Goal: Information Seeking & Learning: Compare options

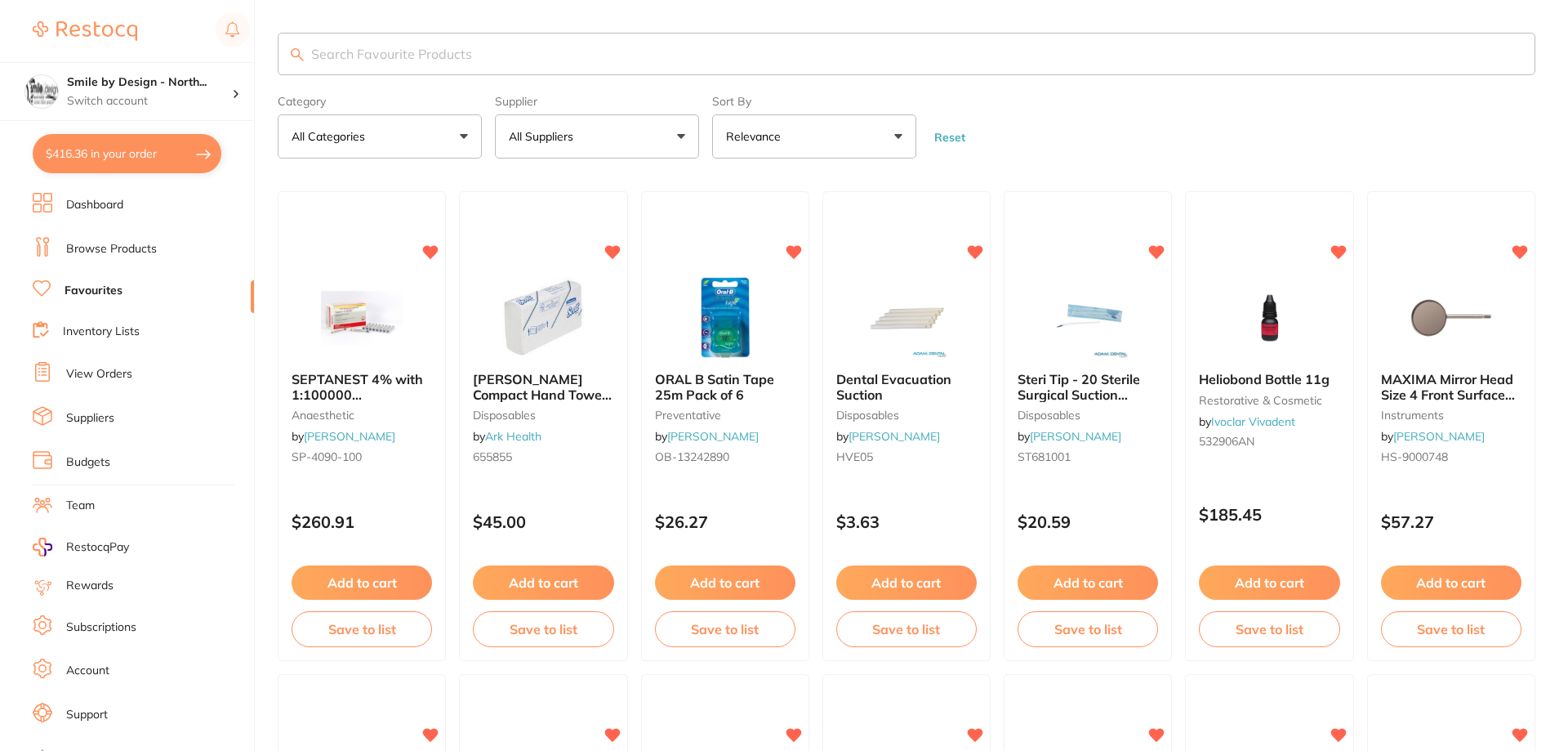
click at [200, 160] on button "$416.36 in your order" at bounding box center [127, 154] width 188 height 39
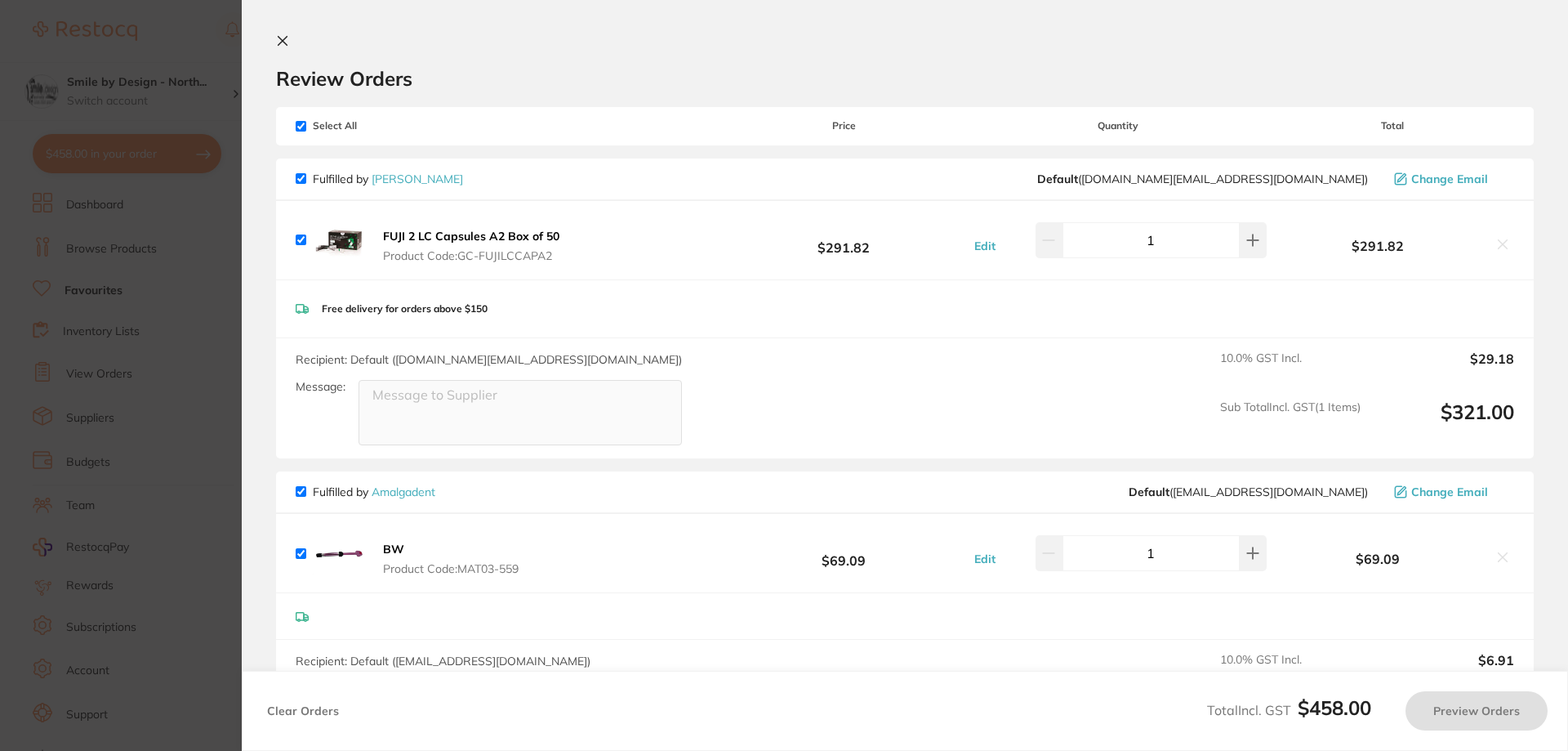
checkbox input "true"
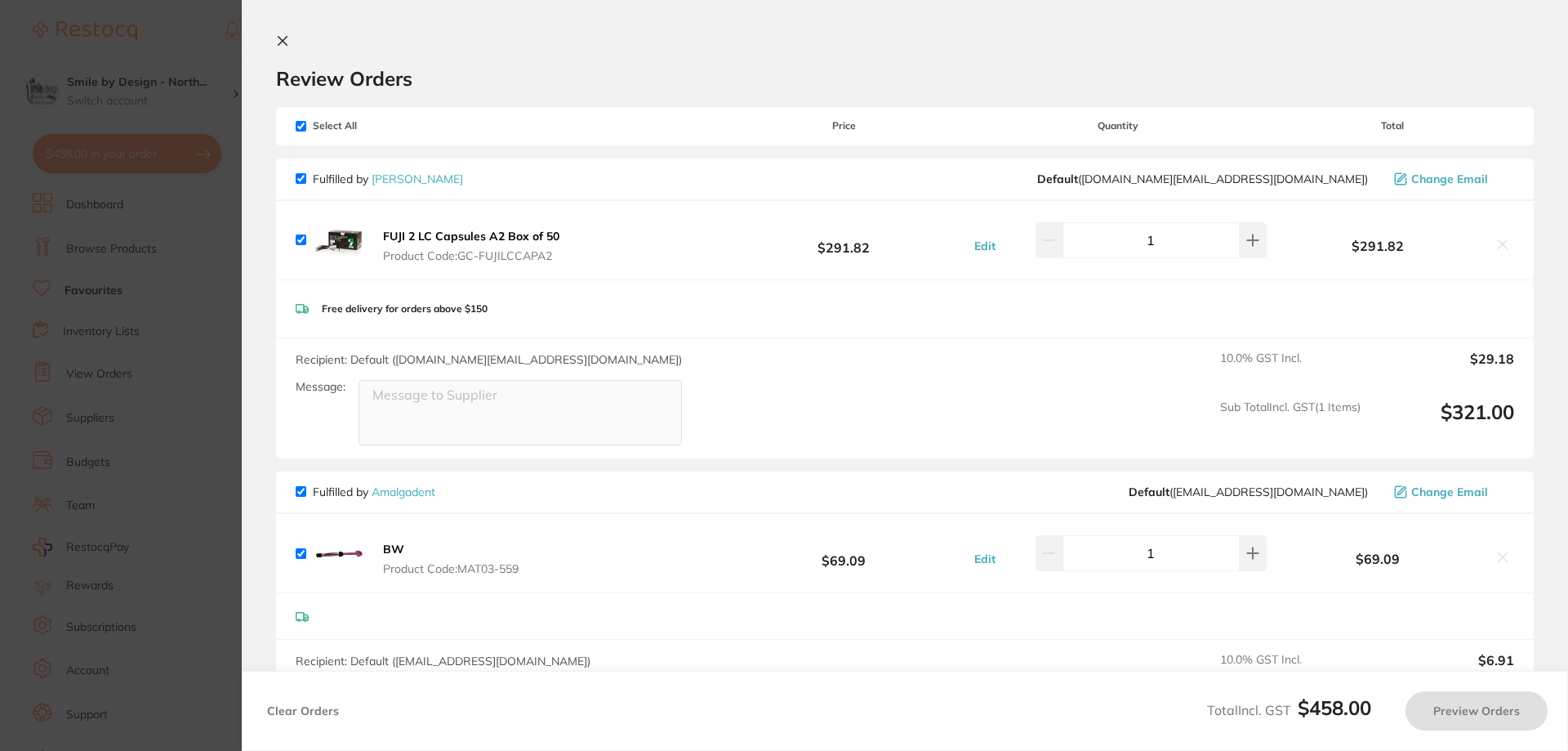
checkbox input "true"
click at [289, 35] on button at bounding box center [286, 42] width 20 height 16
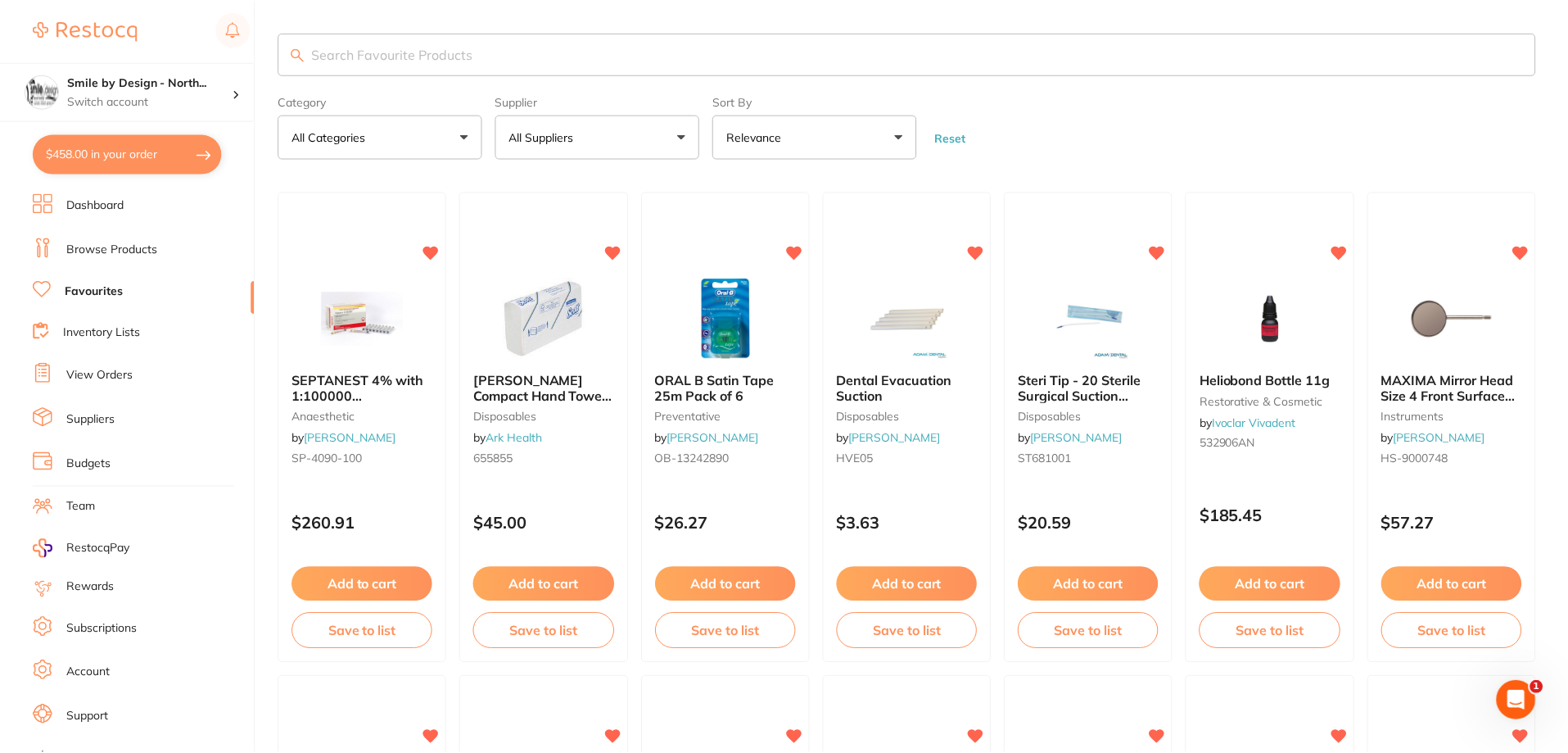
scroll to position [1, 0]
click at [346, 62] on input "search" at bounding box center [906, 53] width 1257 height 43
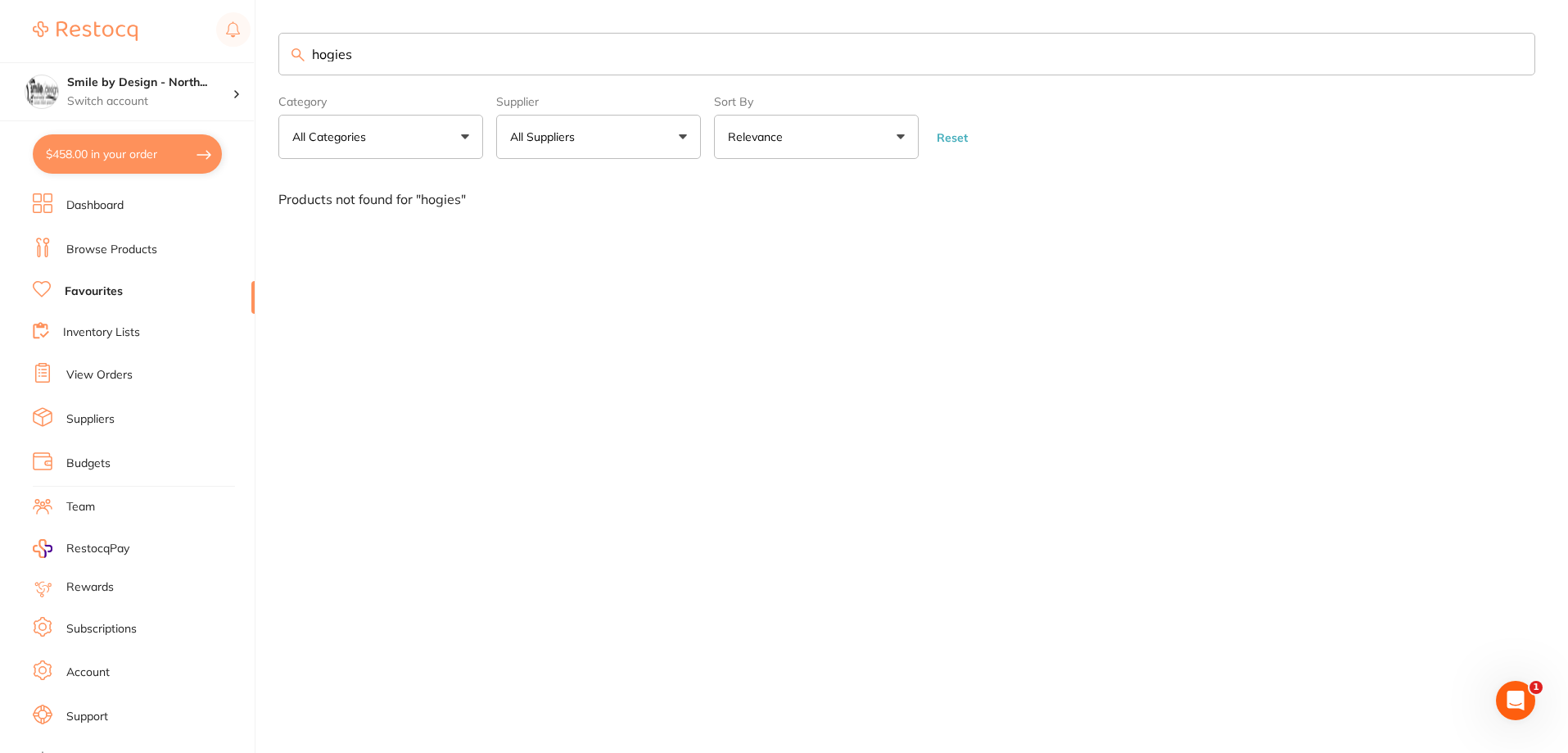
scroll to position [0, 0]
type input "h"
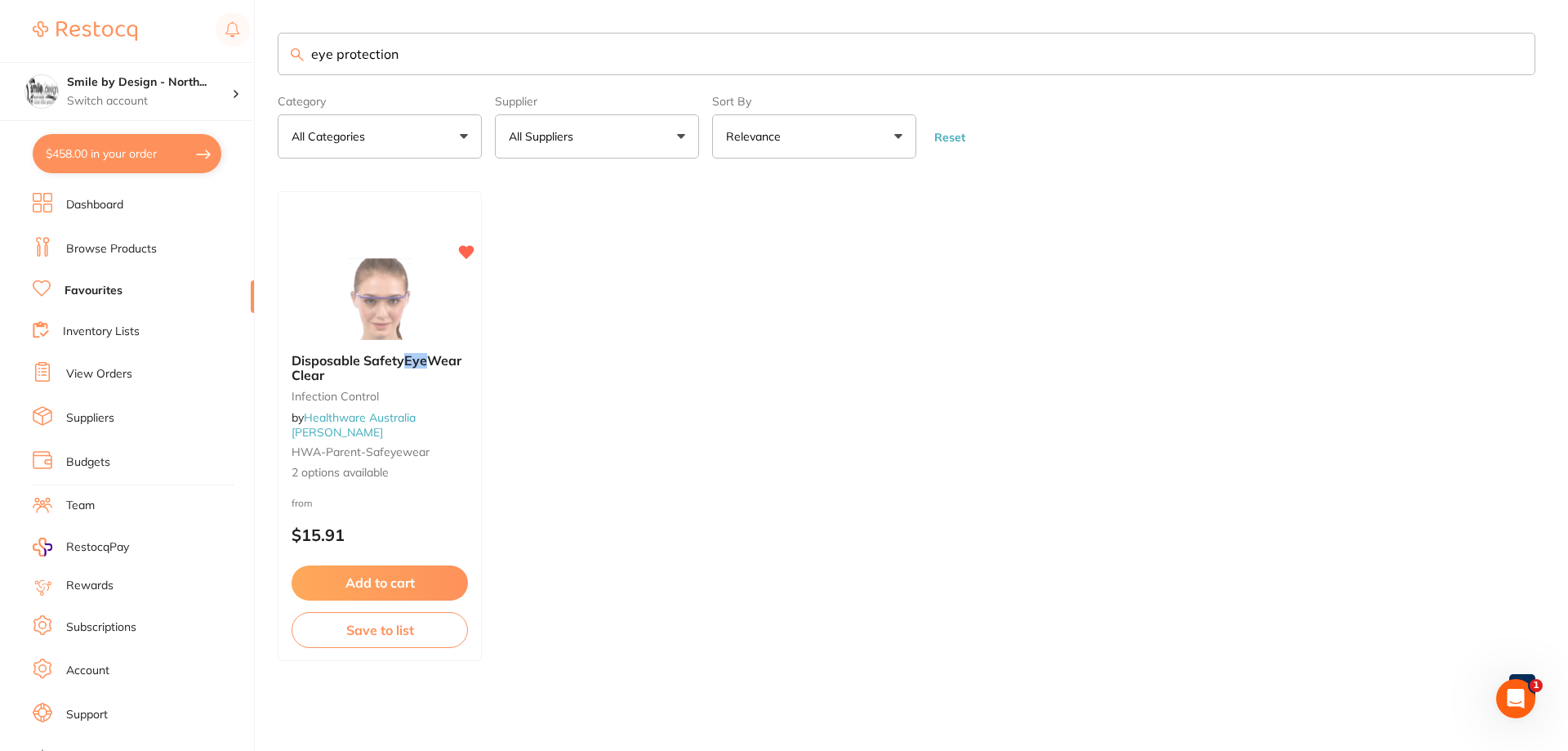
drag, startPoint x: 420, startPoint y: 50, endPoint x: 277, endPoint y: 59, distance: 143.3
click at [277, 59] on div "$458.00 Smile by Design - North... Switch account Smile by Design - [GEOGRAPHIC…" at bounding box center [784, 375] width 1568 height 751
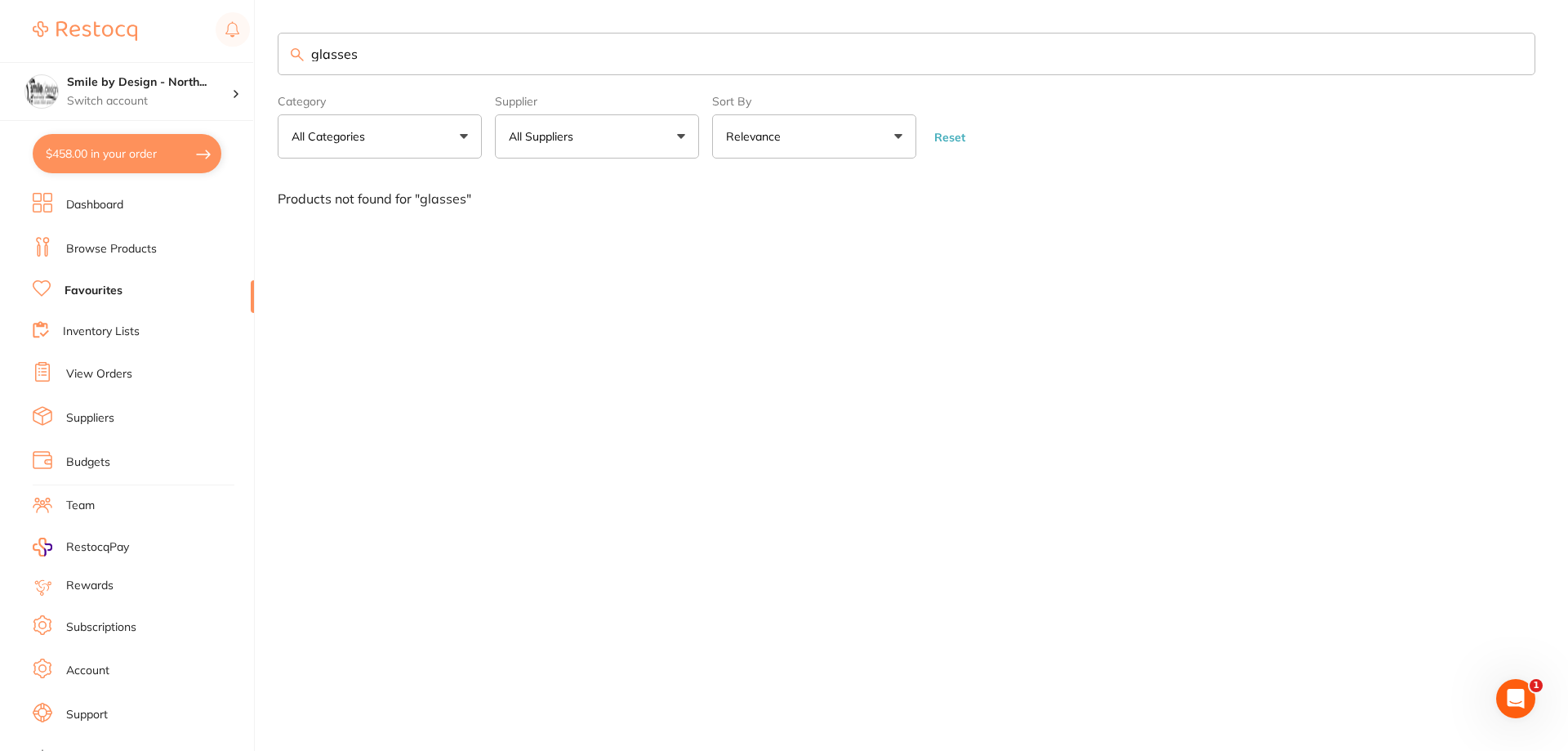
scroll to position [1, 0]
drag, startPoint x: 401, startPoint y: 52, endPoint x: 280, endPoint y: 84, distance: 125.2
click at [280, 84] on section "glasses Category All Categories All Categories No categories found Clear Catego…" at bounding box center [906, 96] width 1258 height 126
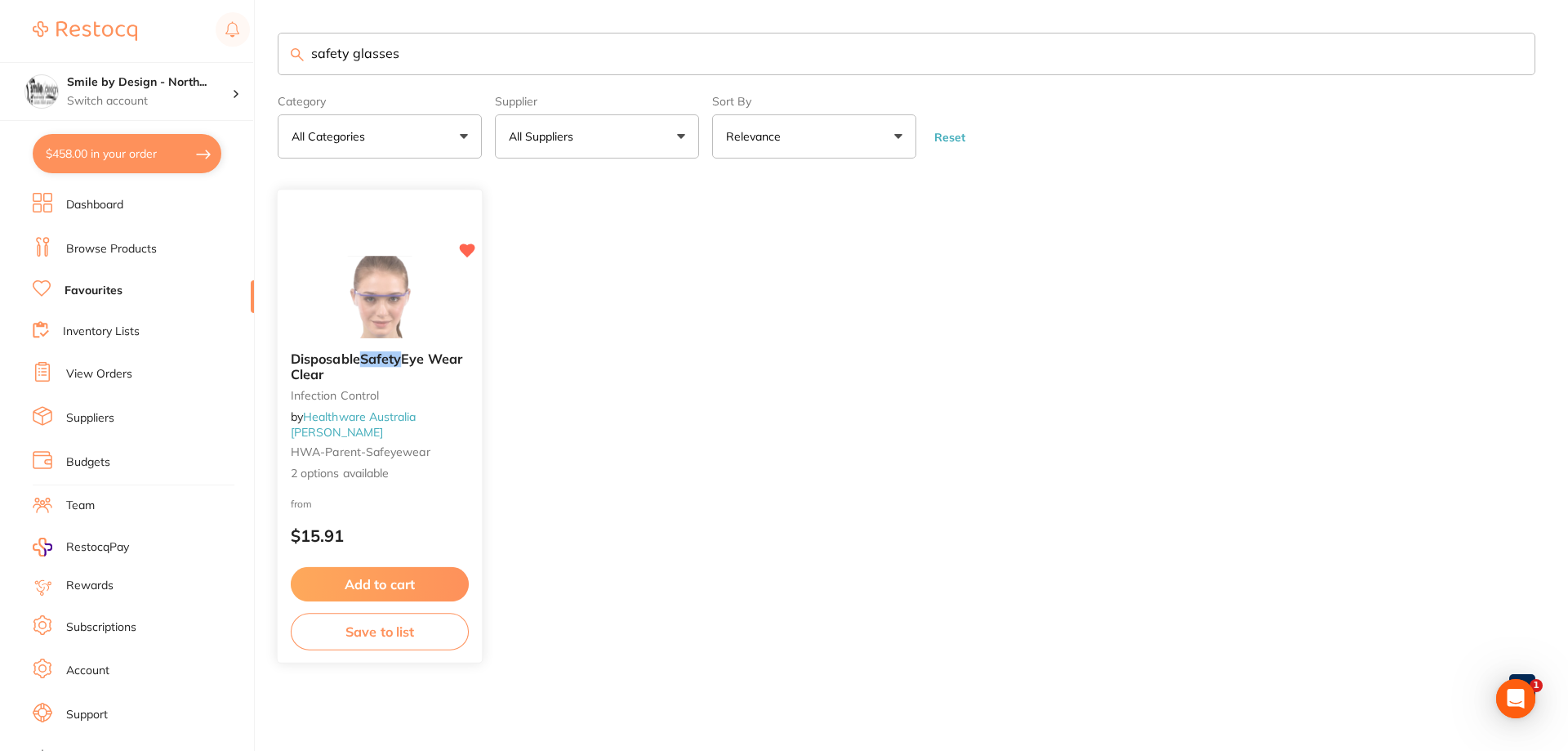
scroll to position [0, 0]
click at [405, 366] on span "Eye Wear Clear" at bounding box center [376, 367] width 171 height 32
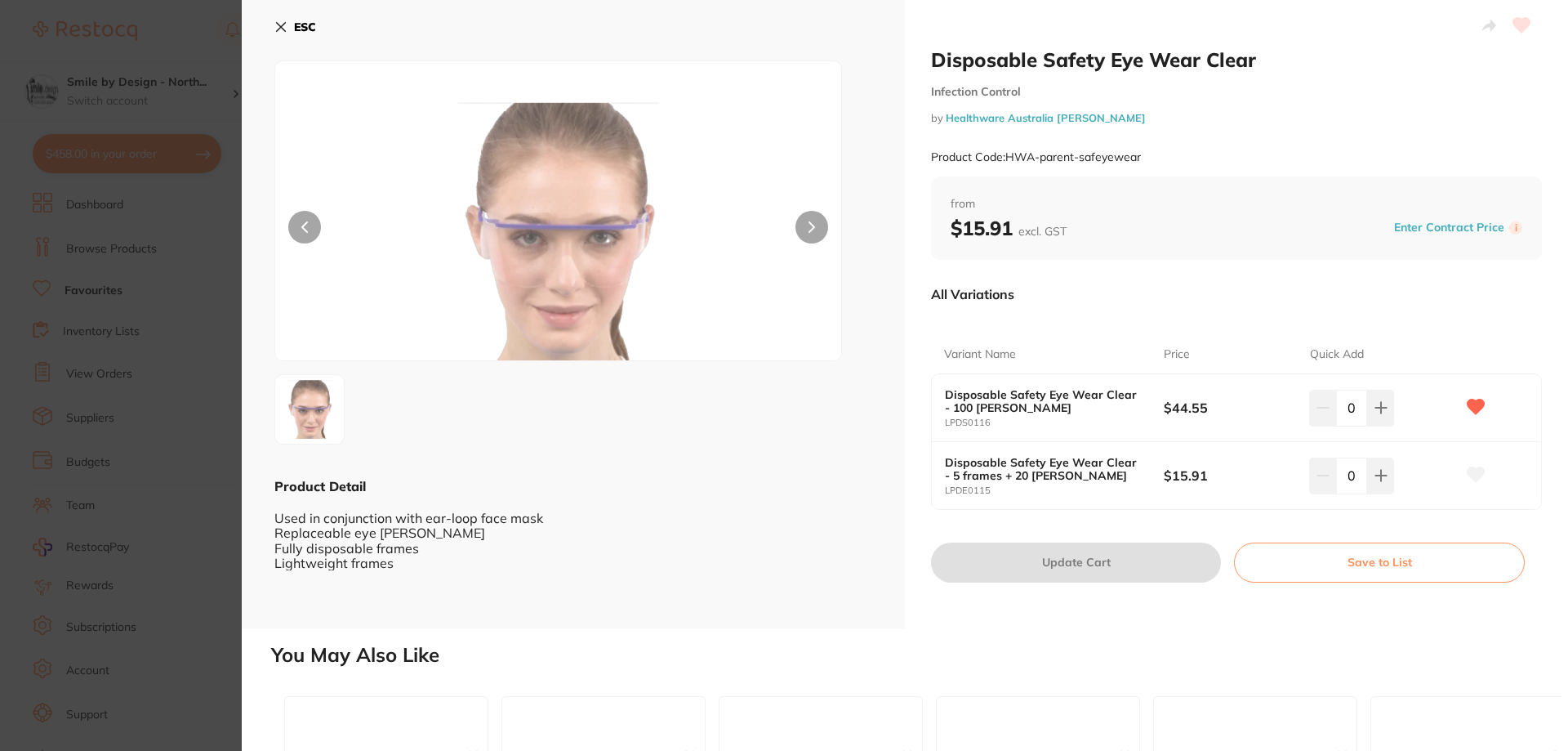
click at [285, 38] on button "ESC" at bounding box center [295, 27] width 42 height 28
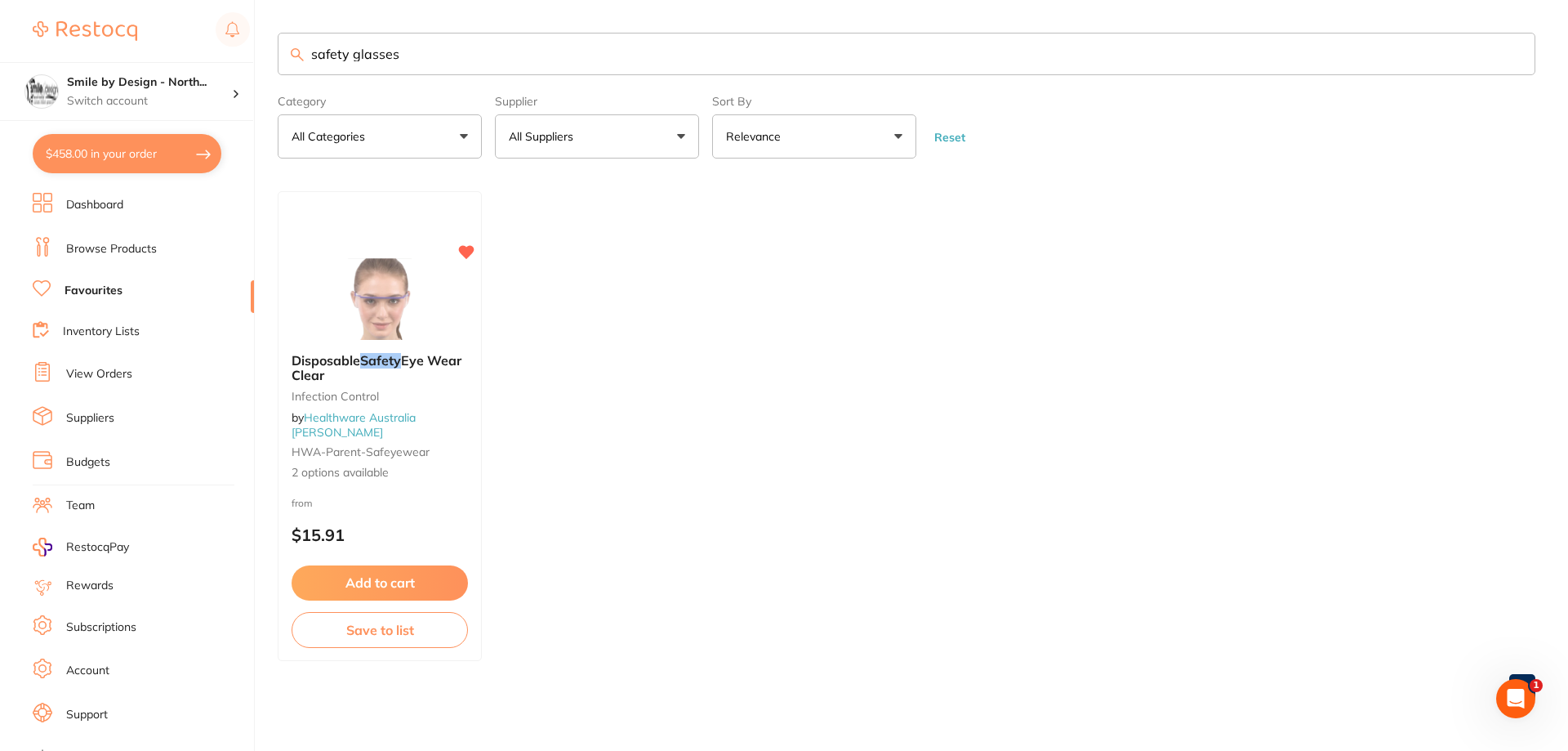
drag, startPoint x: 356, startPoint y: 44, endPoint x: 273, endPoint y: 66, distance: 85.9
click at [300, 61] on input "safety glasses" at bounding box center [906, 54] width 1258 height 43
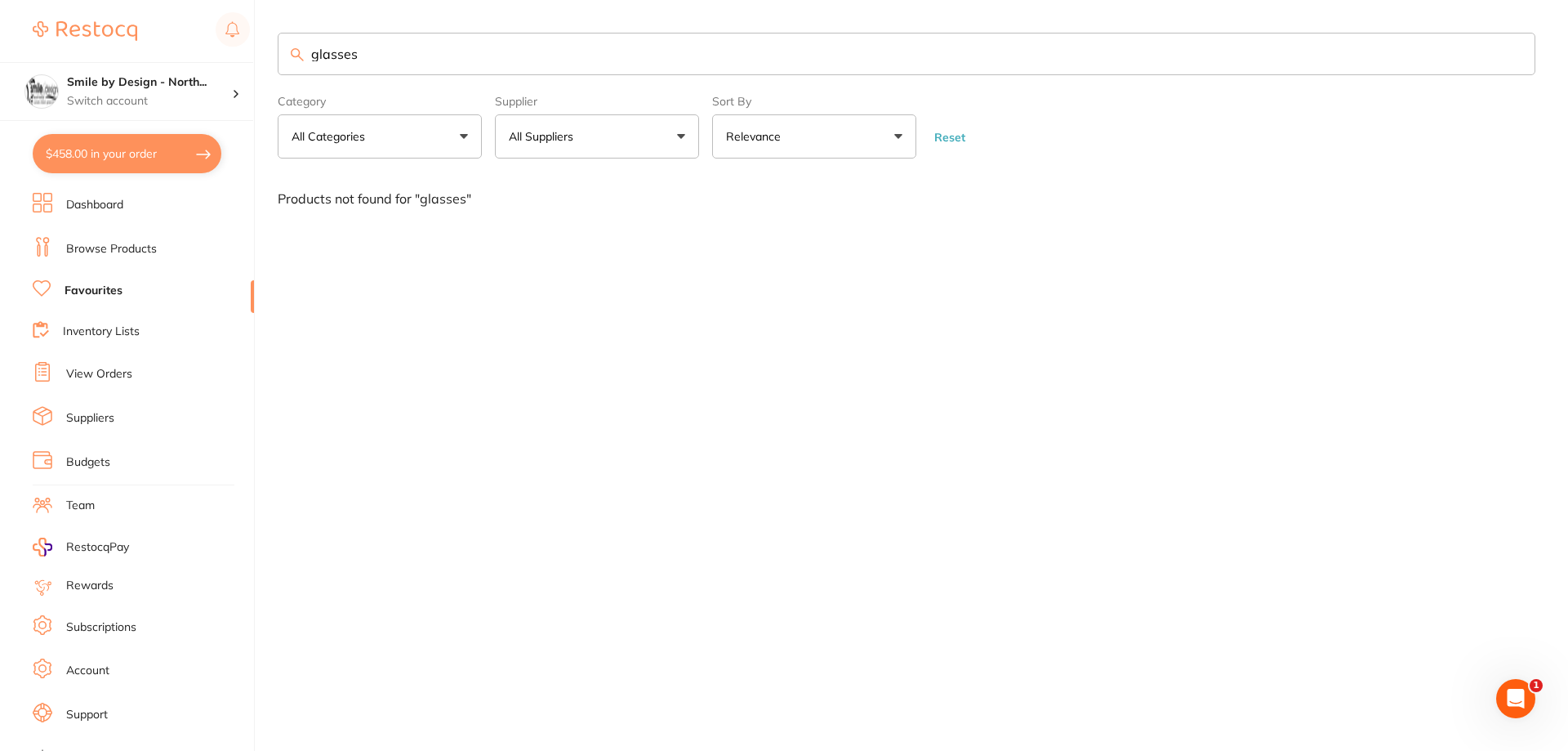
drag, startPoint x: 406, startPoint y: 50, endPoint x: 260, endPoint y: 83, distance: 149.7
click at [261, 83] on div "$458.00 Smile by Design - North... Switch account Smile by Design - [GEOGRAPHIC…" at bounding box center [784, 375] width 1568 height 751
type input "eye"
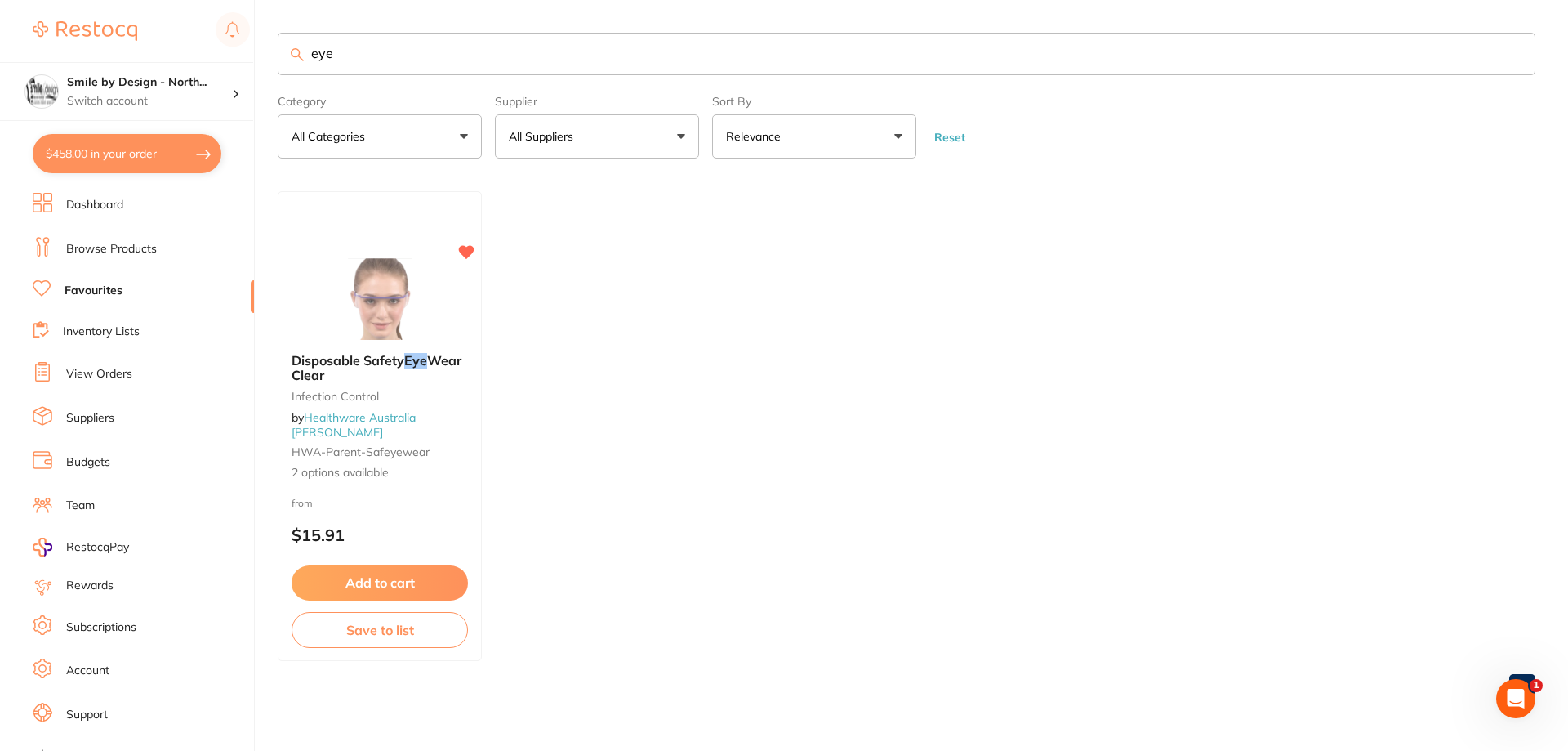
click at [134, 243] on link "Browse Products" at bounding box center [111, 249] width 91 height 16
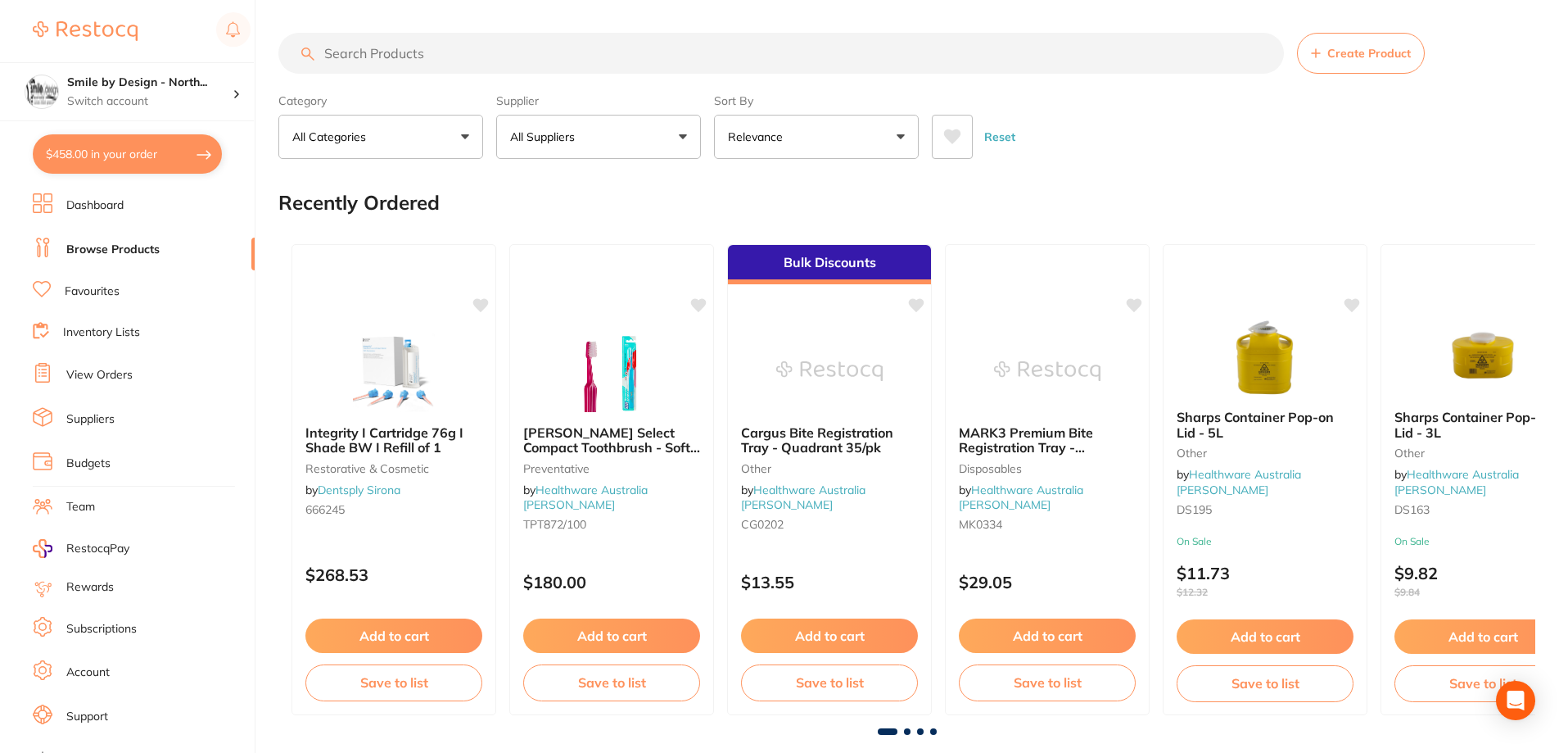
click at [416, 48] on input "search" at bounding box center [781, 53] width 1006 height 41
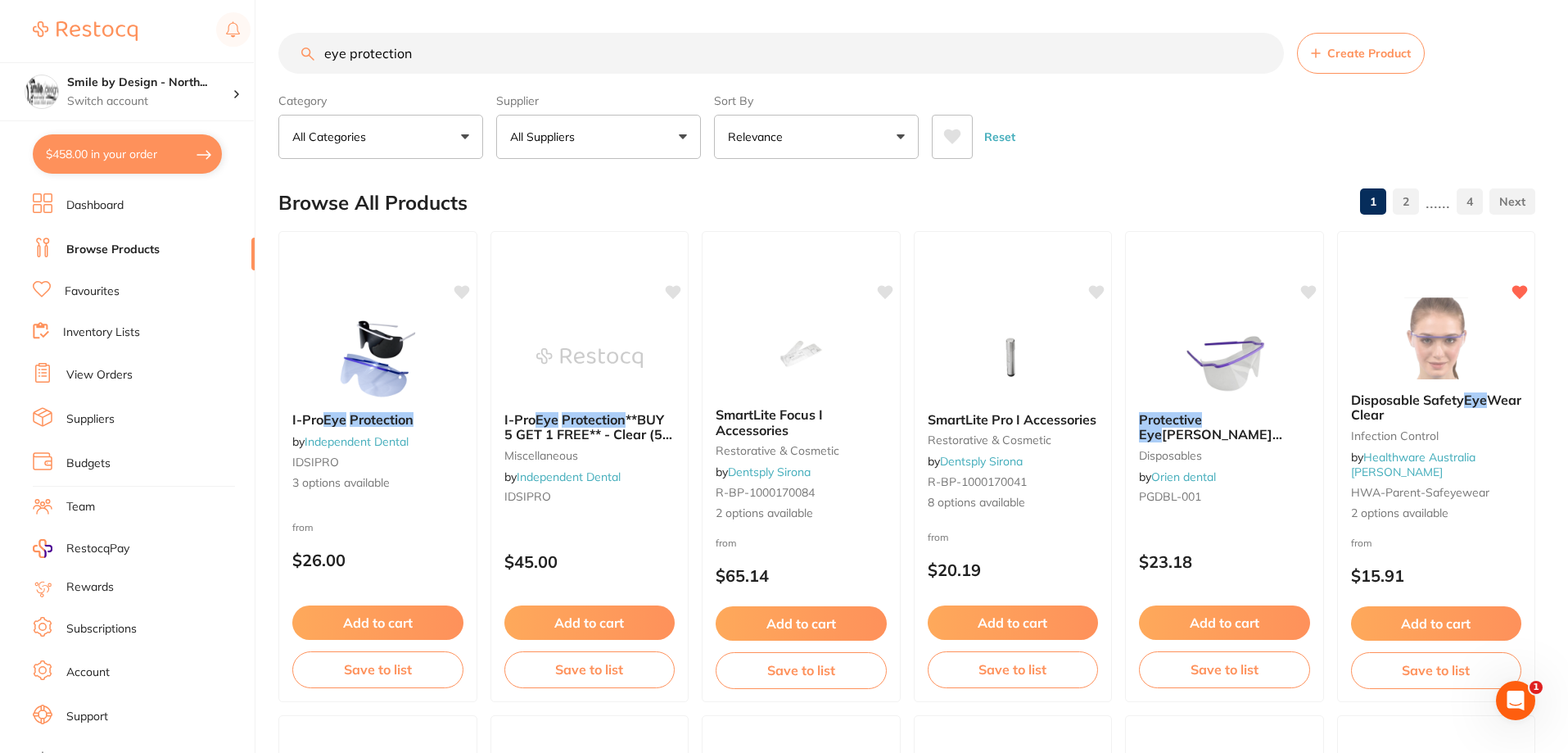
drag, startPoint x: 484, startPoint y: 55, endPoint x: 330, endPoint y: 57, distance: 154.0
click at [336, 59] on input "eye protection" at bounding box center [781, 53] width 1006 height 41
type input "e"
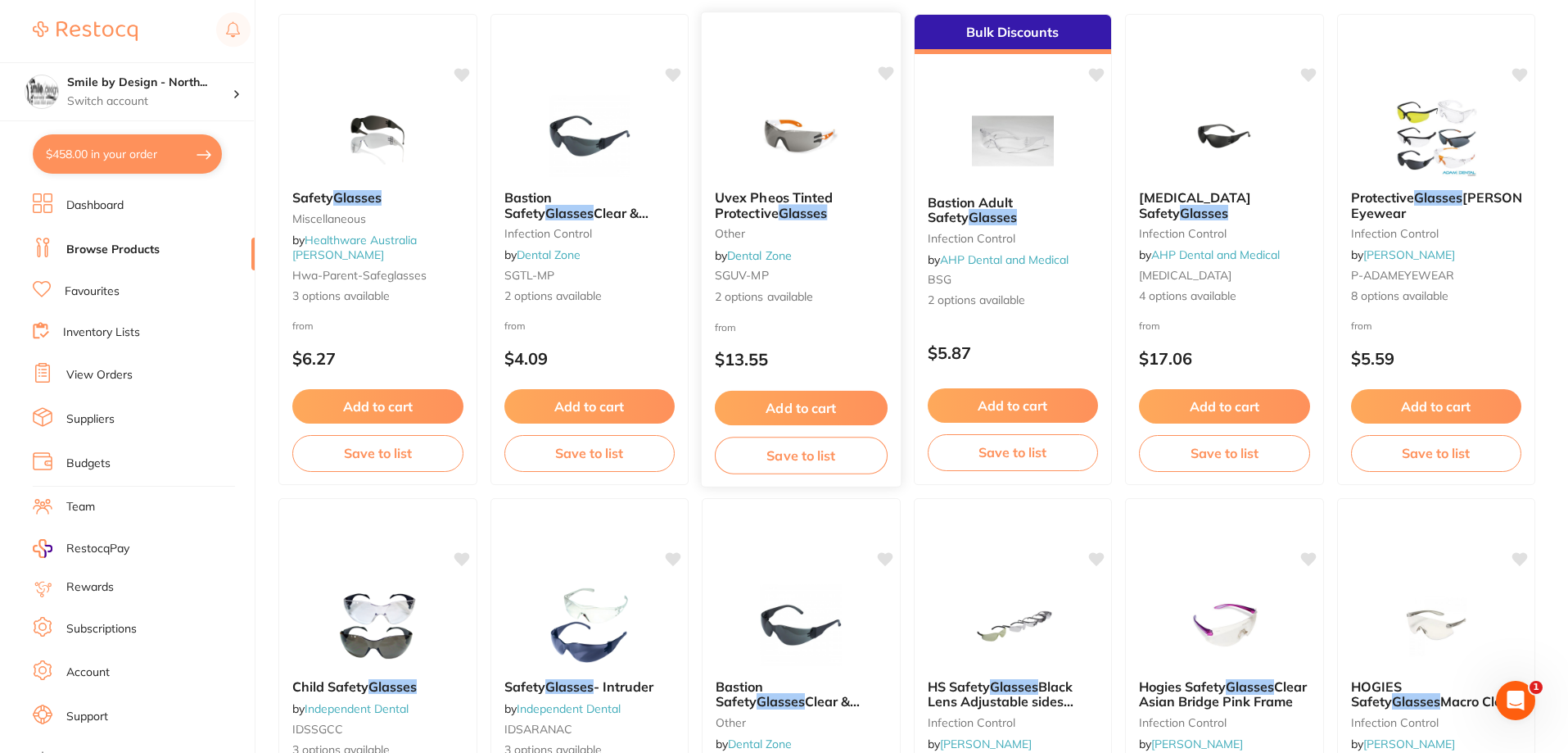
scroll to position [246, 0]
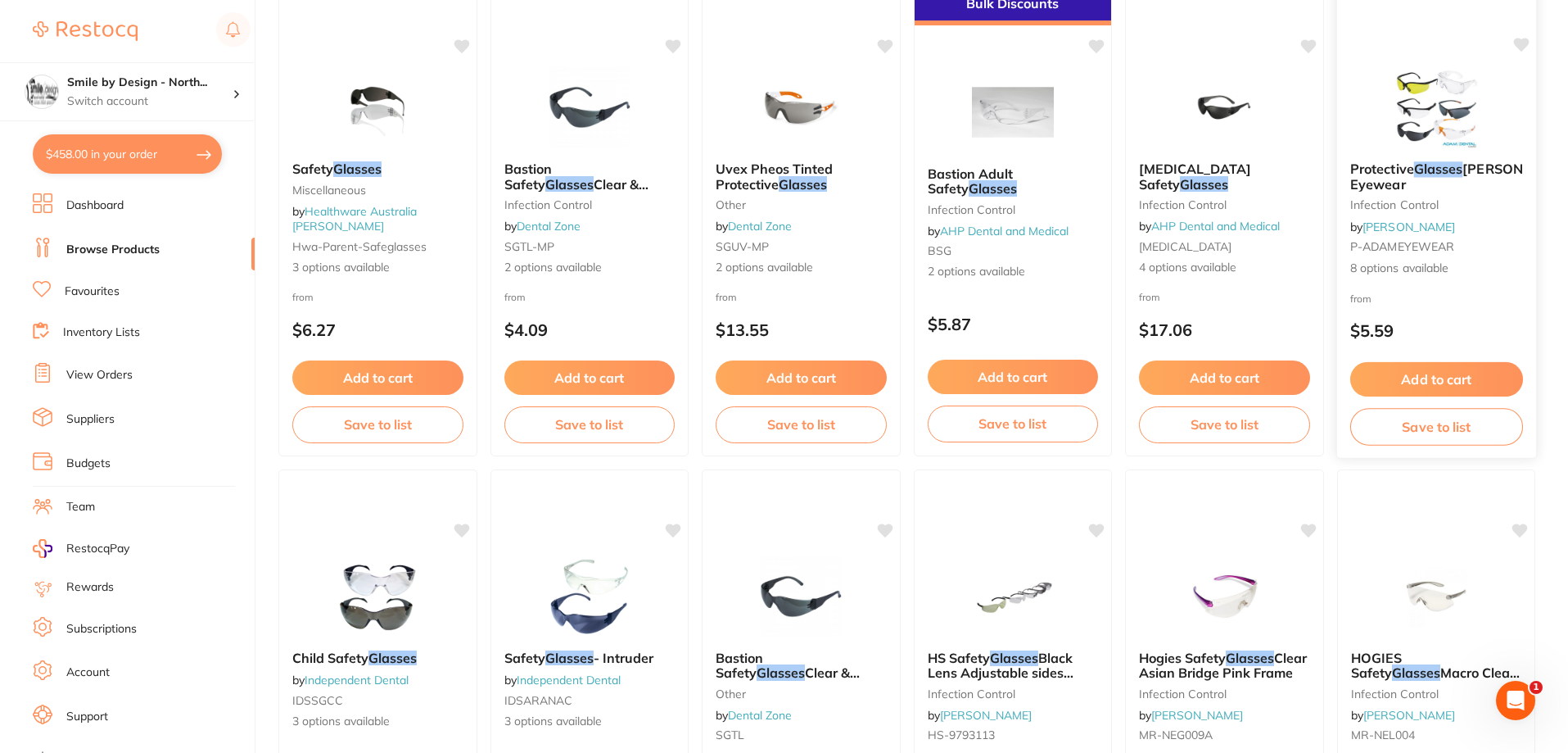
type input "glasses"
click at [1382, 173] on span "Protective" at bounding box center [1382, 169] width 64 height 16
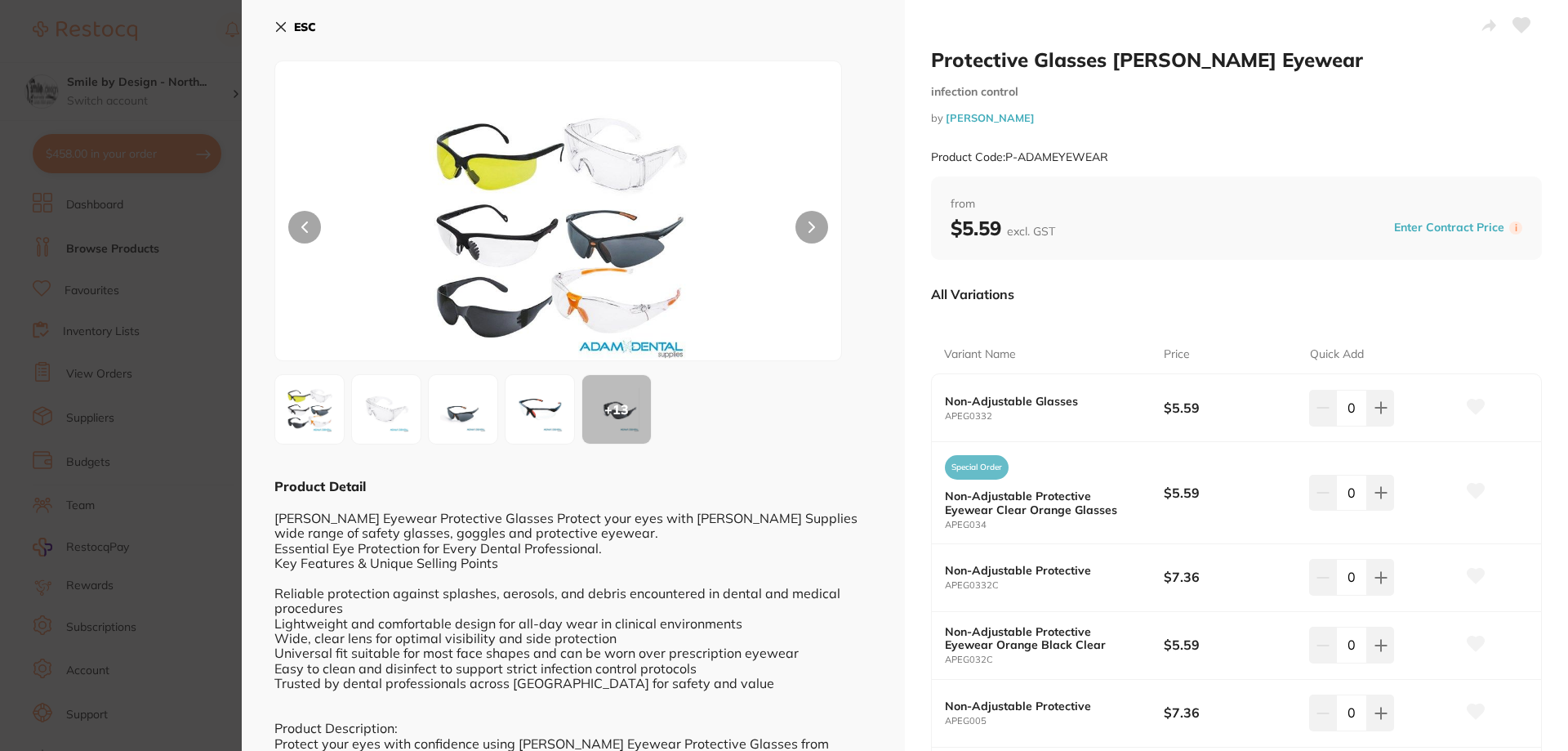
click at [383, 407] on img at bounding box center [386, 409] width 59 height 59
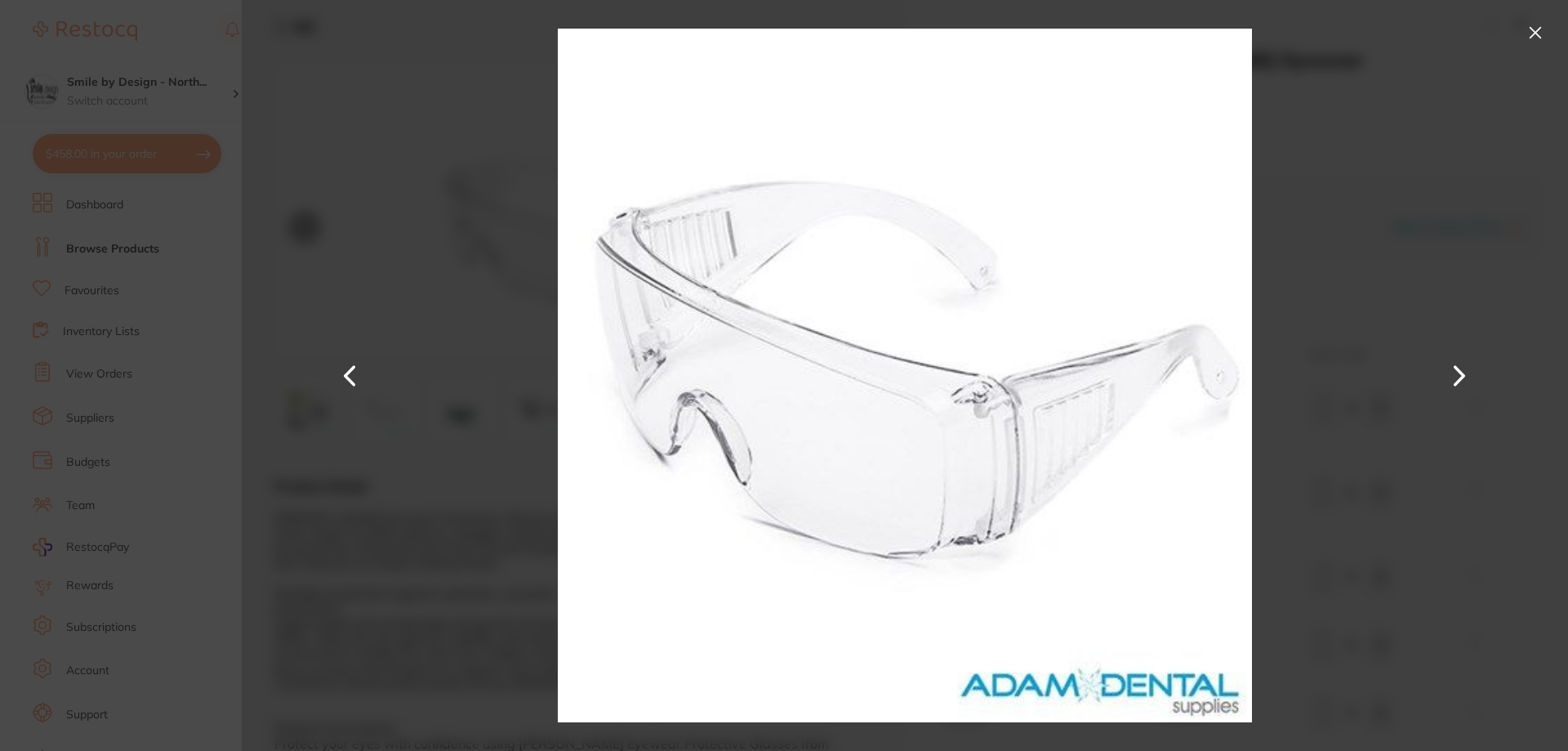
click at [1527, 26] on button at bounding box center [1535, 33] width 26 height 26
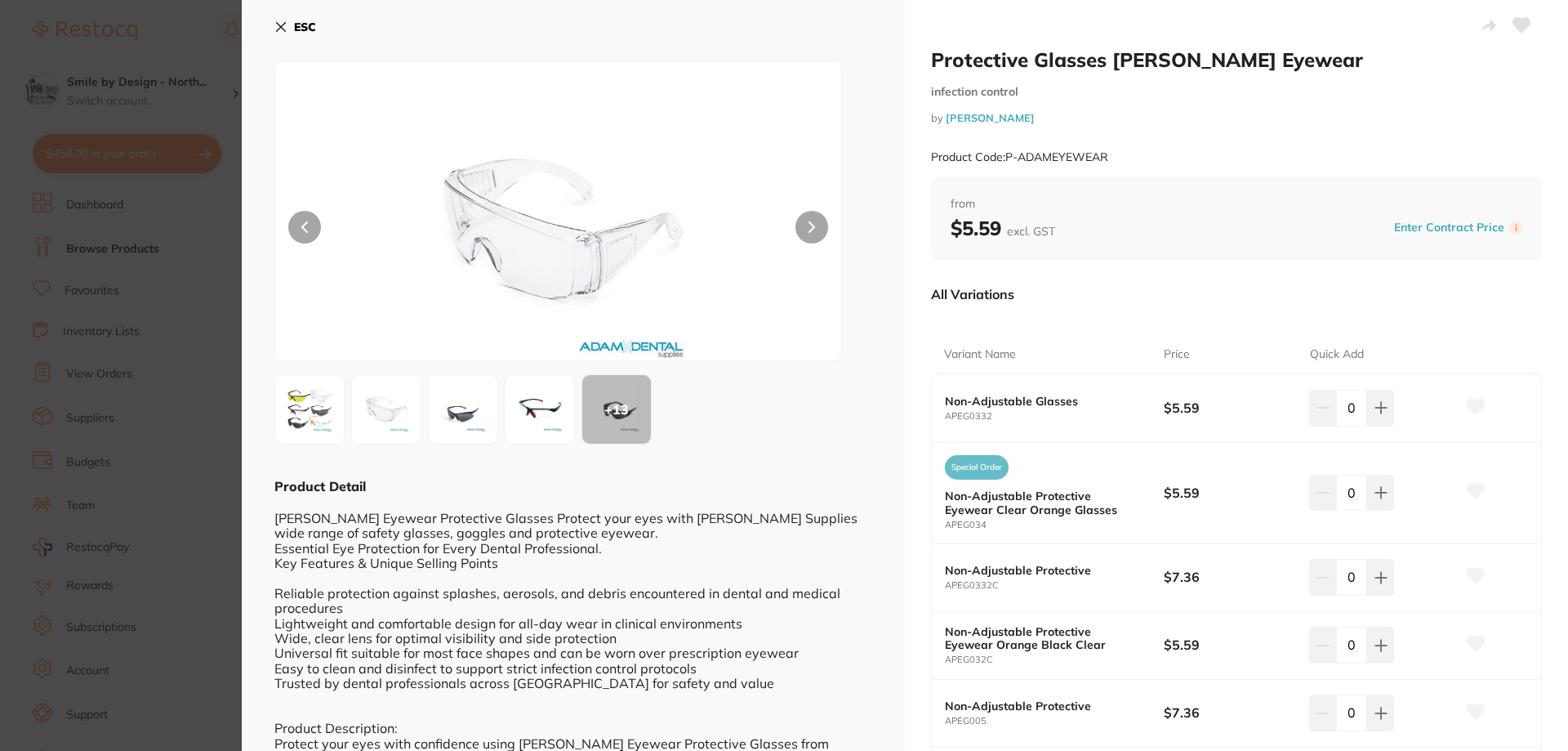
click at [545, 413] on img at bounding box center [540, 409] width 59 height 59
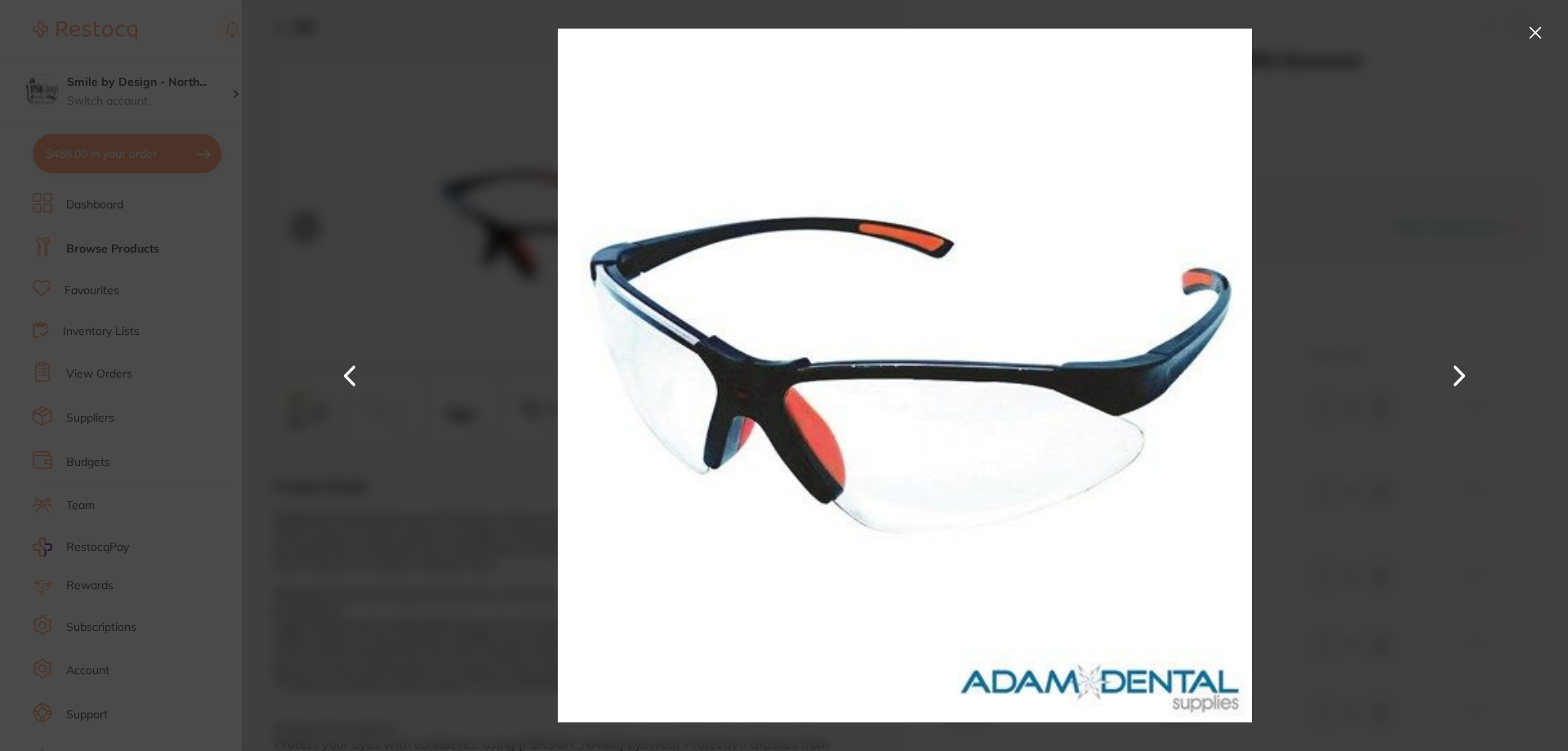
click at [1534, 27] on button at bounding box center [1535, 33] width 26 height 26
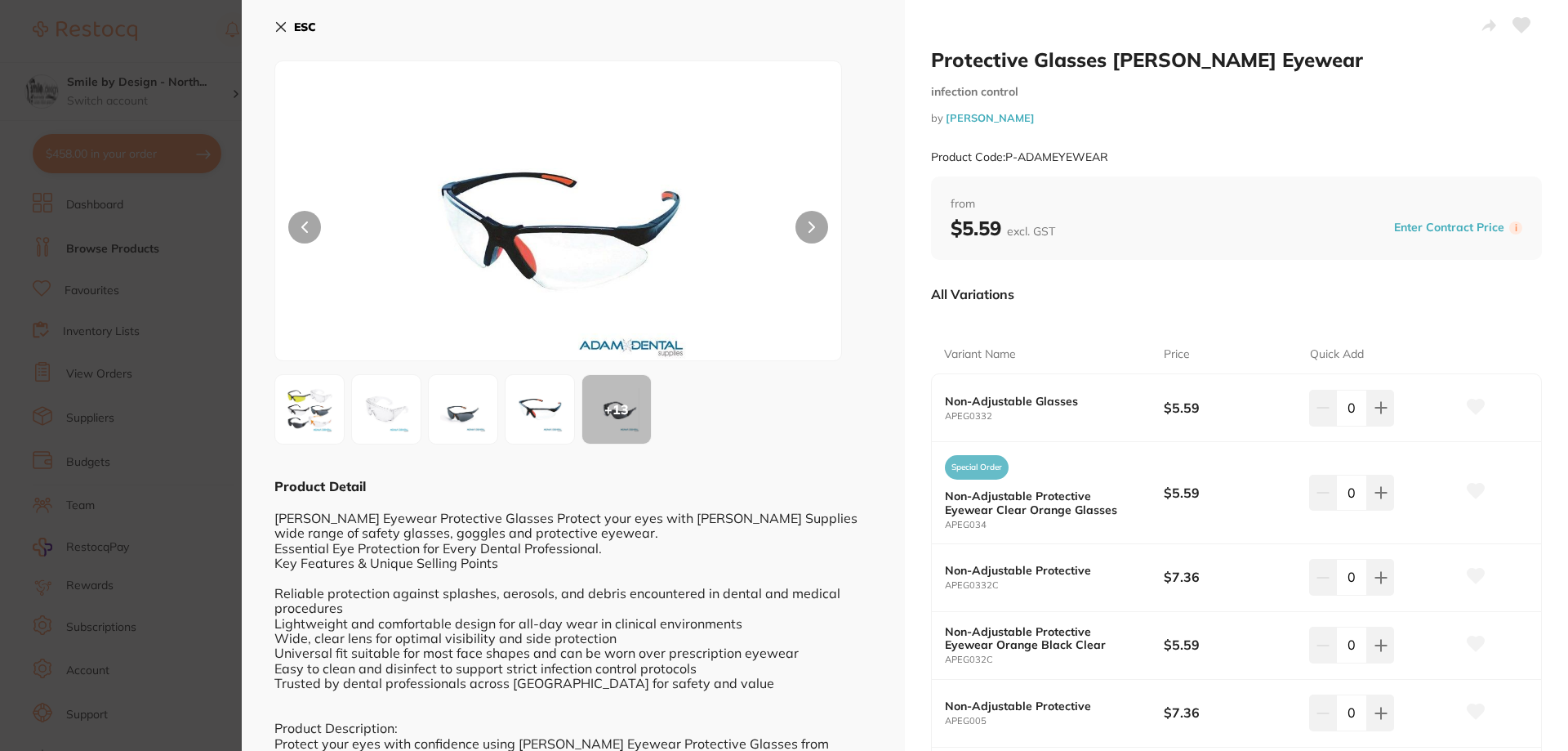
click at [382, 410] on img at bounding box center [386, 409] width 59 height 59
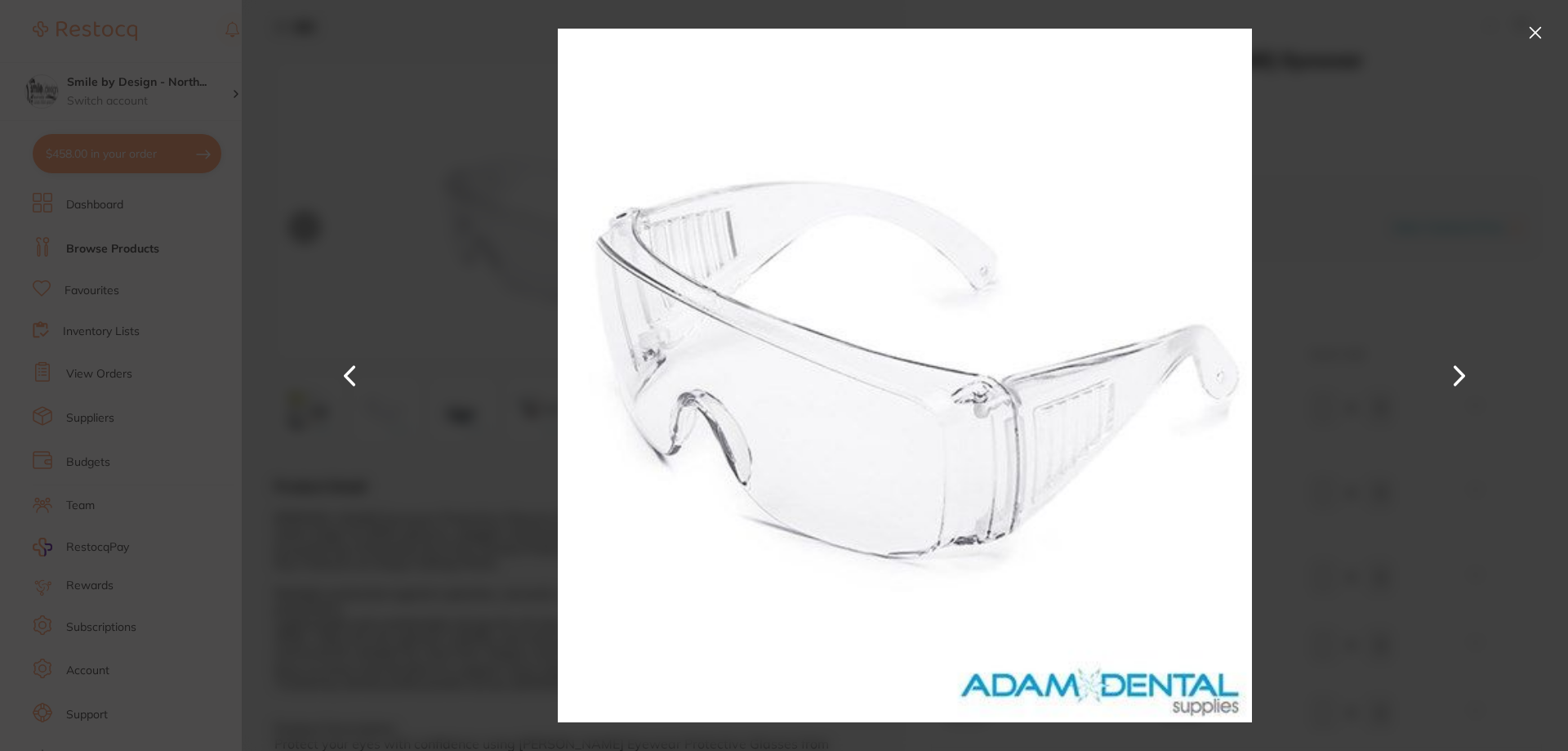
click at [1544, 33] on button at bounding box center [1535, 33] width 26 height 26
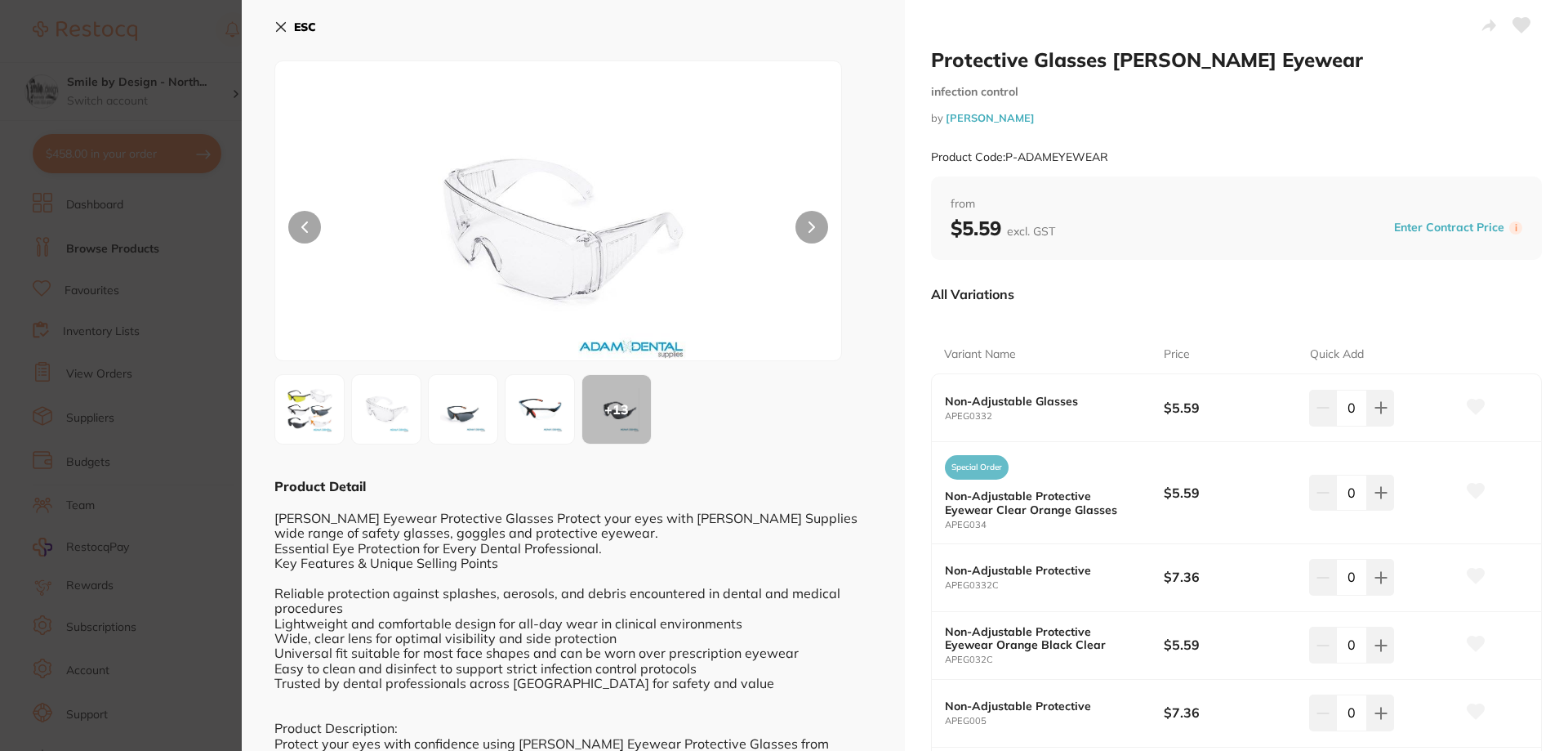
click at [297, 25] on b "ESC" at bounding box center [305, 27] width 22 height 15
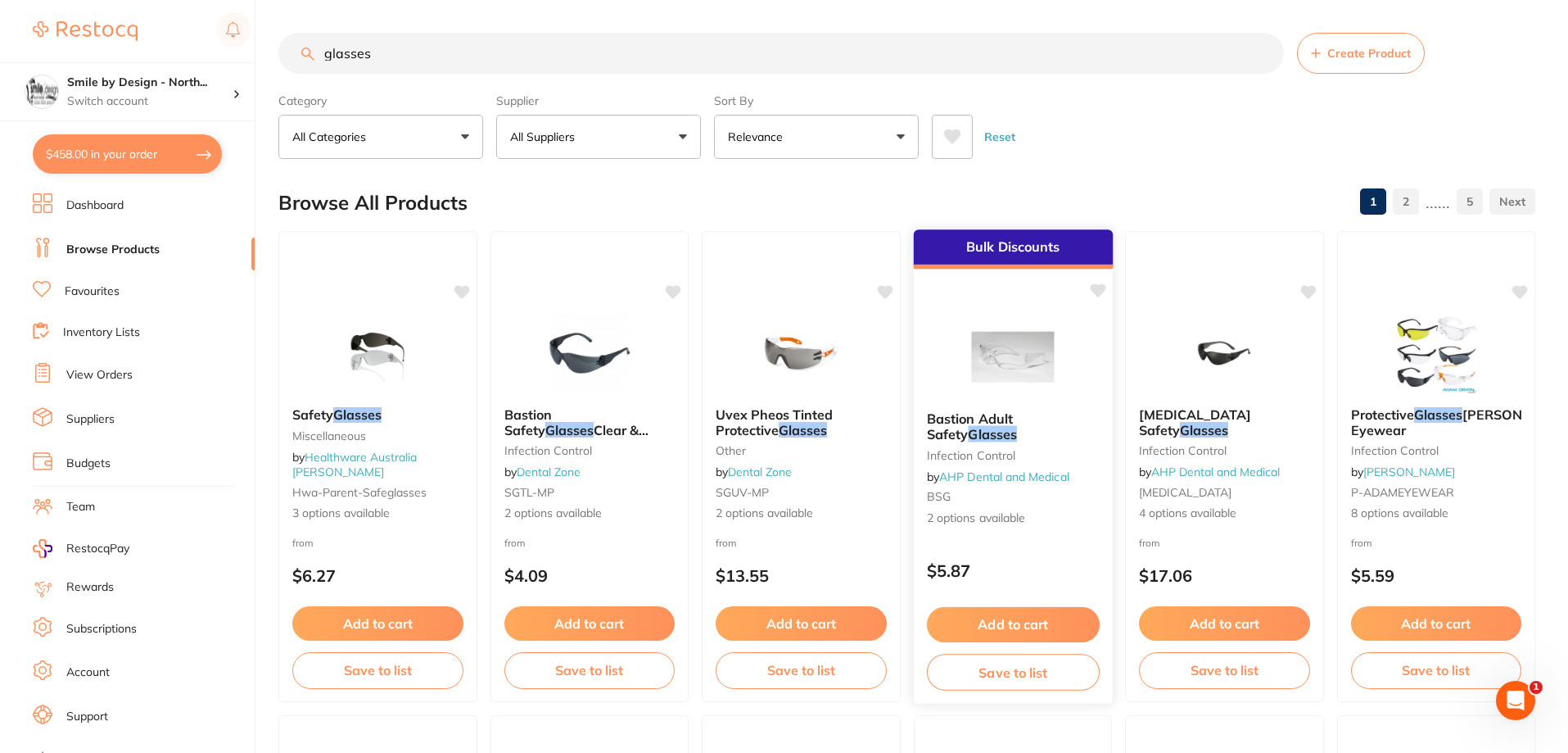
click at [1012, 414] on span "Bastion Adult Safety" at bounding box center [969, 426] width 86 height 32
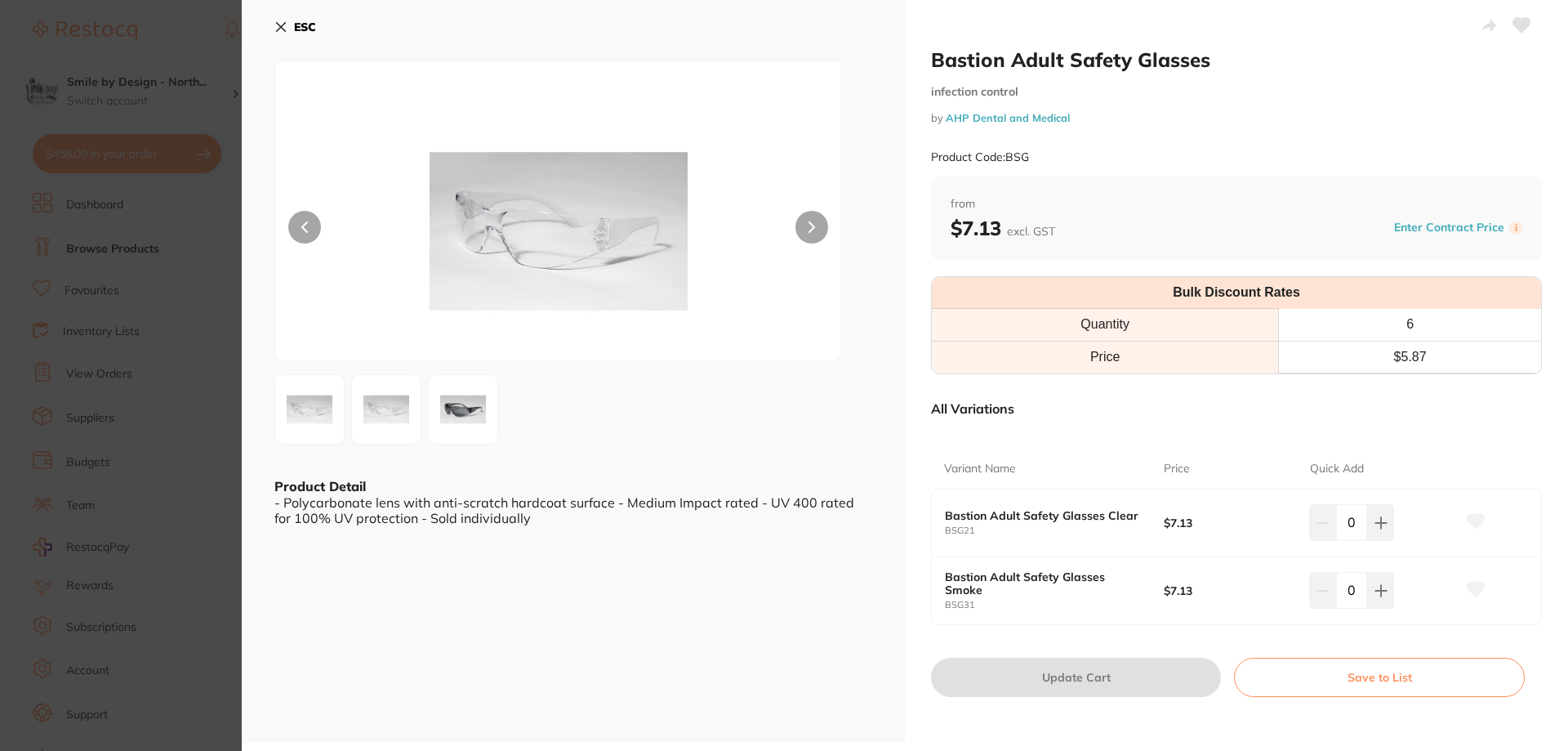
click at [291, 25] on button "ESC" at bounding box center [295, 27] width 42 height 28
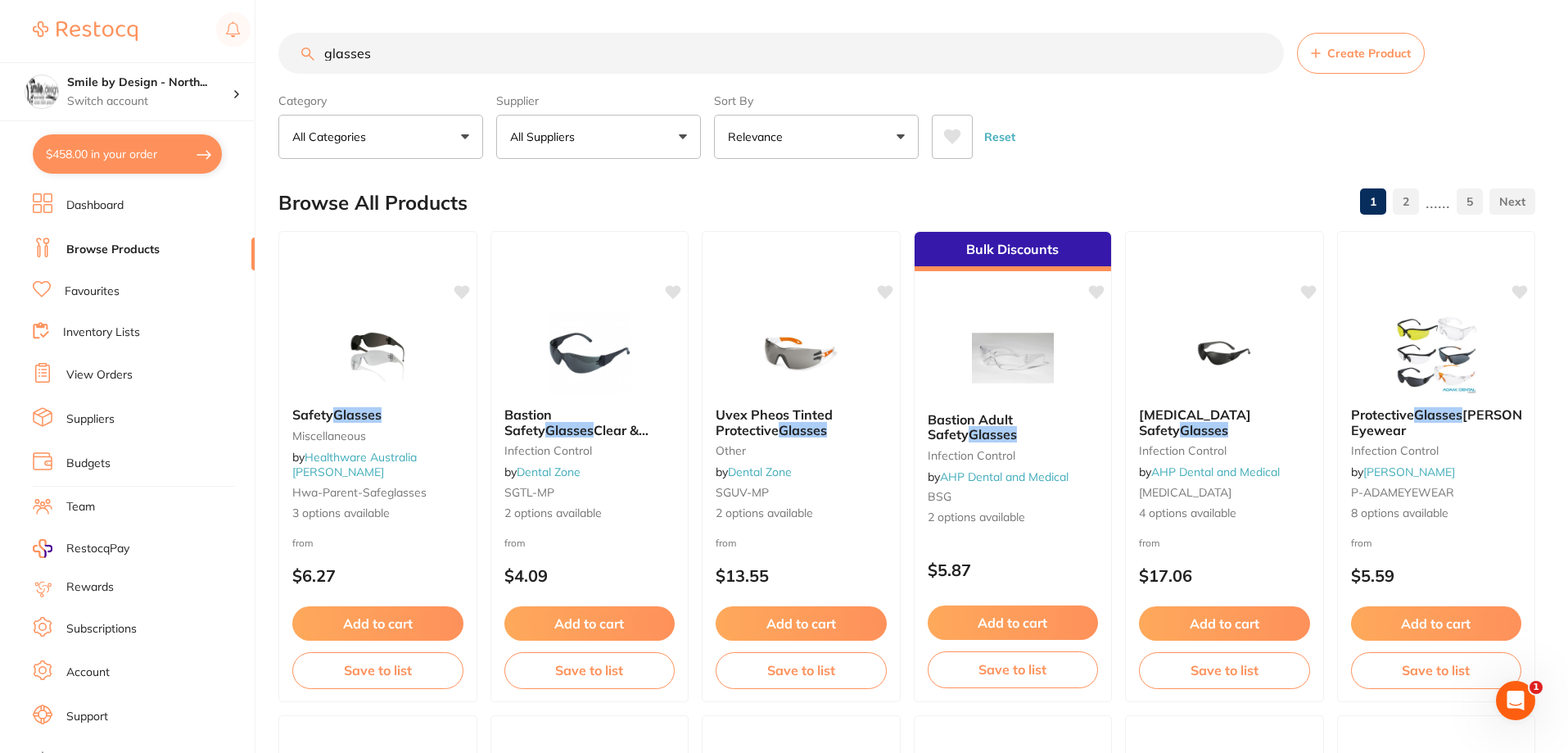
click at [889, 178] on div "Browse All Products 1 2 ...... 5" at bounding box center [906, 202] width 1257 height 55
click at [886, 157] on button "Relevance" at bounding box center [816, 137] width 204 height 44
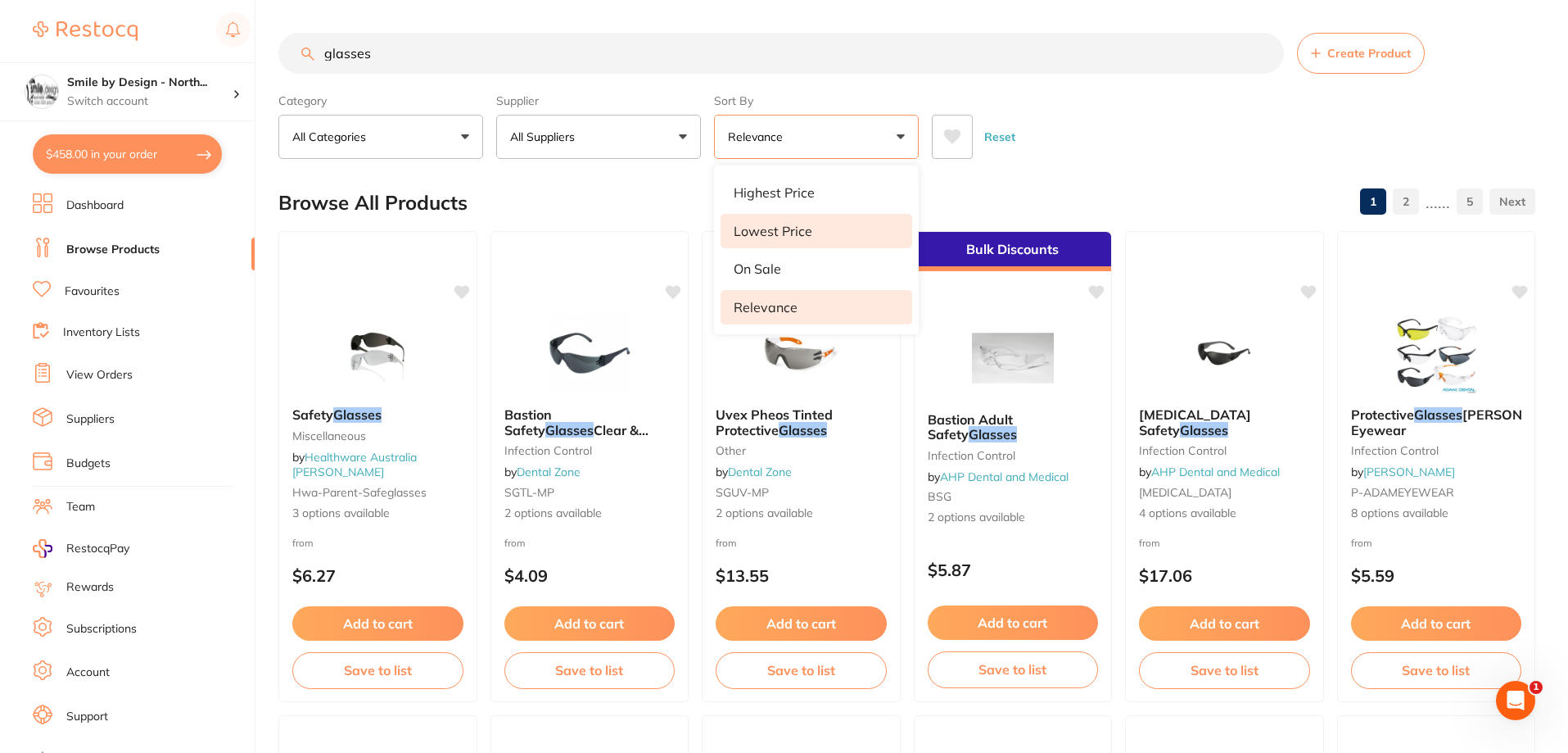
click at [840, 220] on li "Lowest Price" at bounding box center [816, 231] width 191 height 34
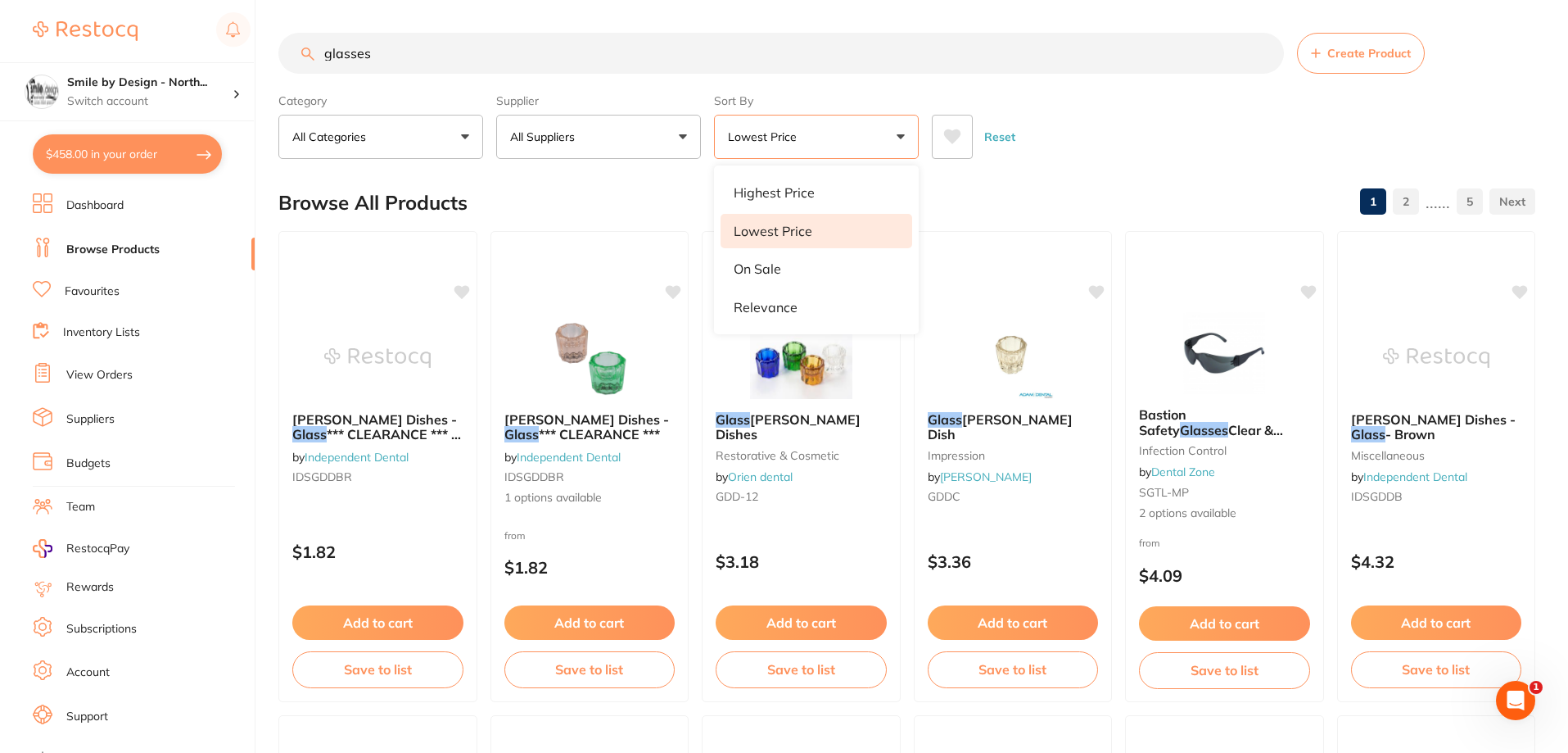
click at [1179, 110] on div "Reset" at bounding box center [1226, 131] width 590 height 57
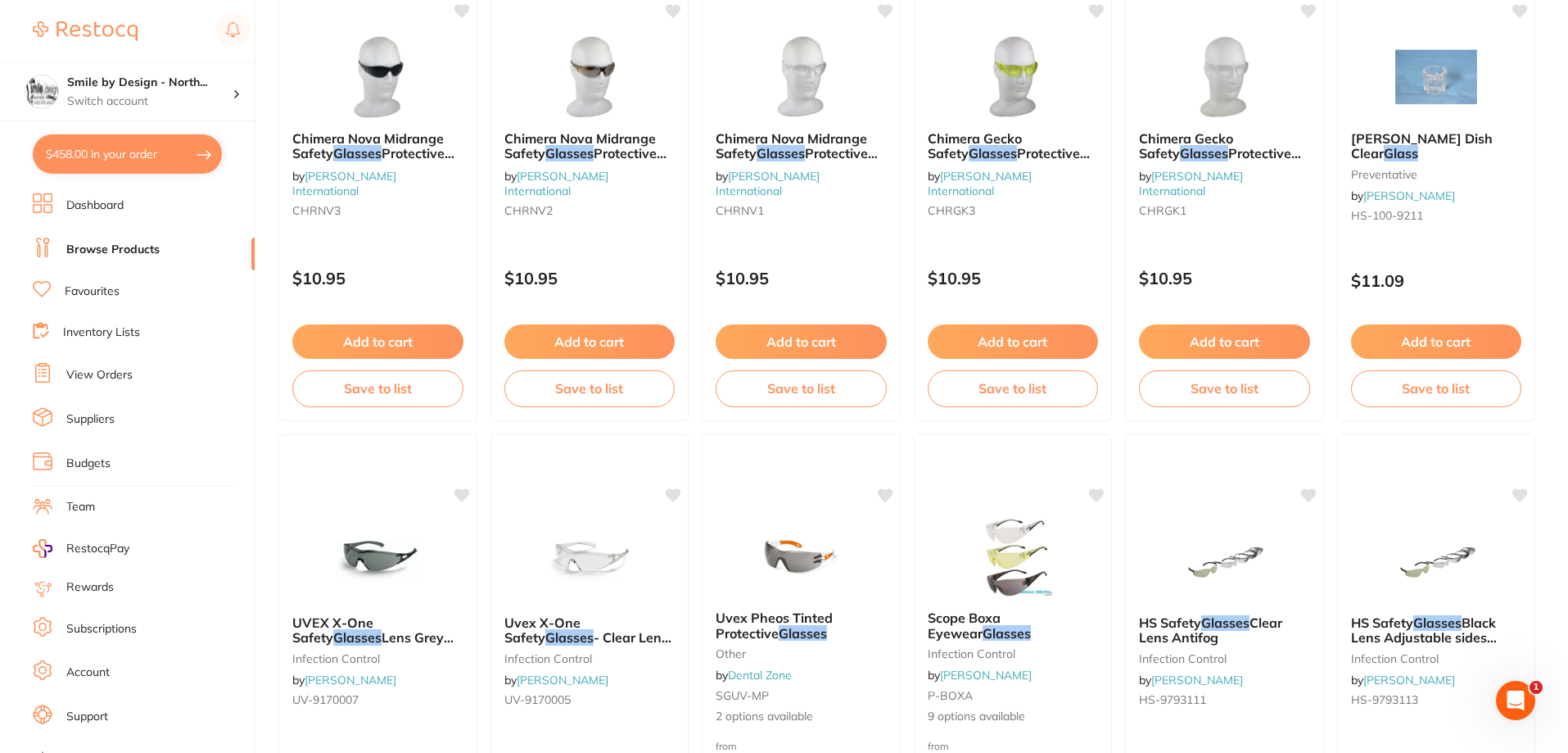
scroll to position [2703, 0]
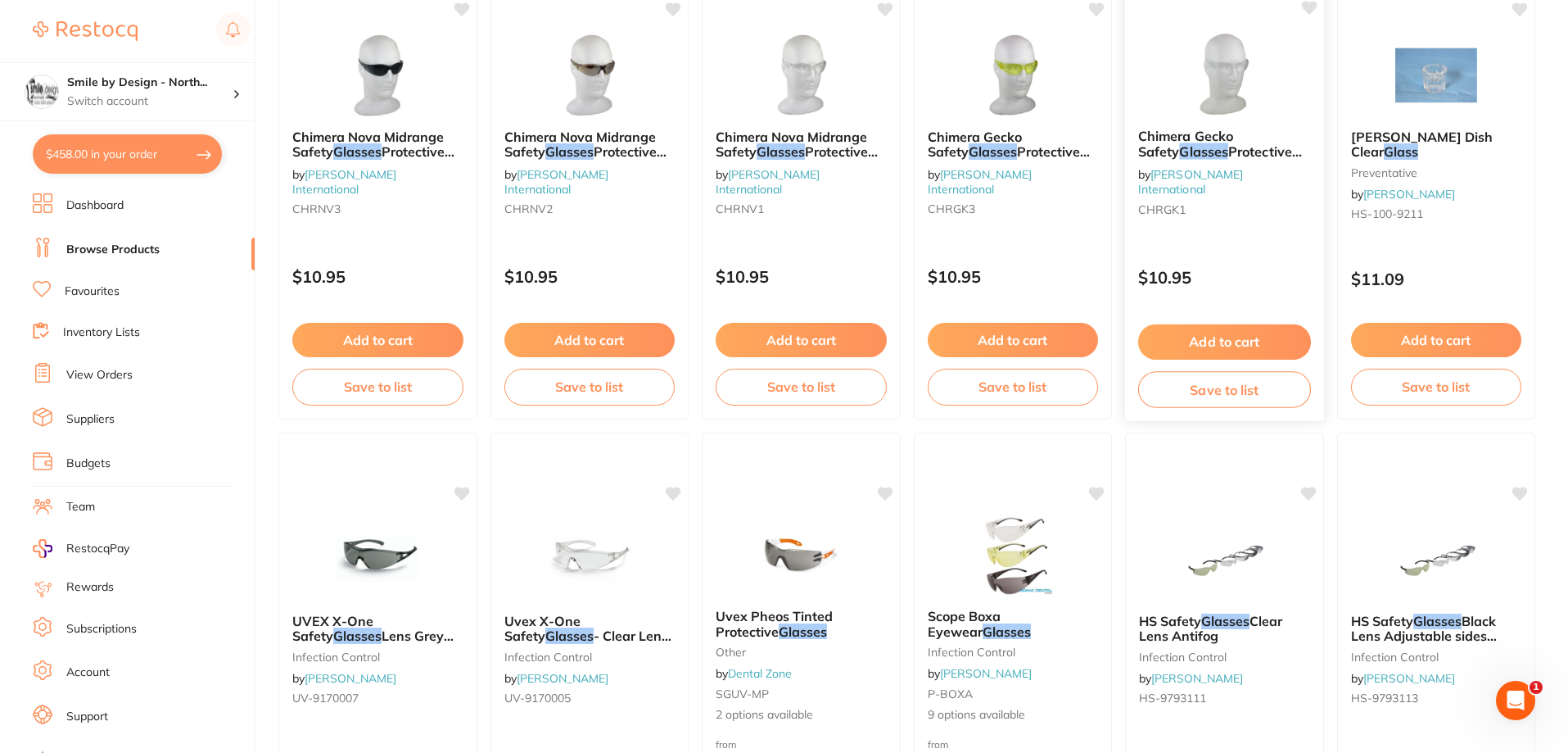
click at [1243, 144] on span "Protective Eyewear, Clear Lens, Anti-Fog Anti-Scratch Polycarbonate, Meets AS/N…" at bounding box center [1221, 190] width 167 height 93
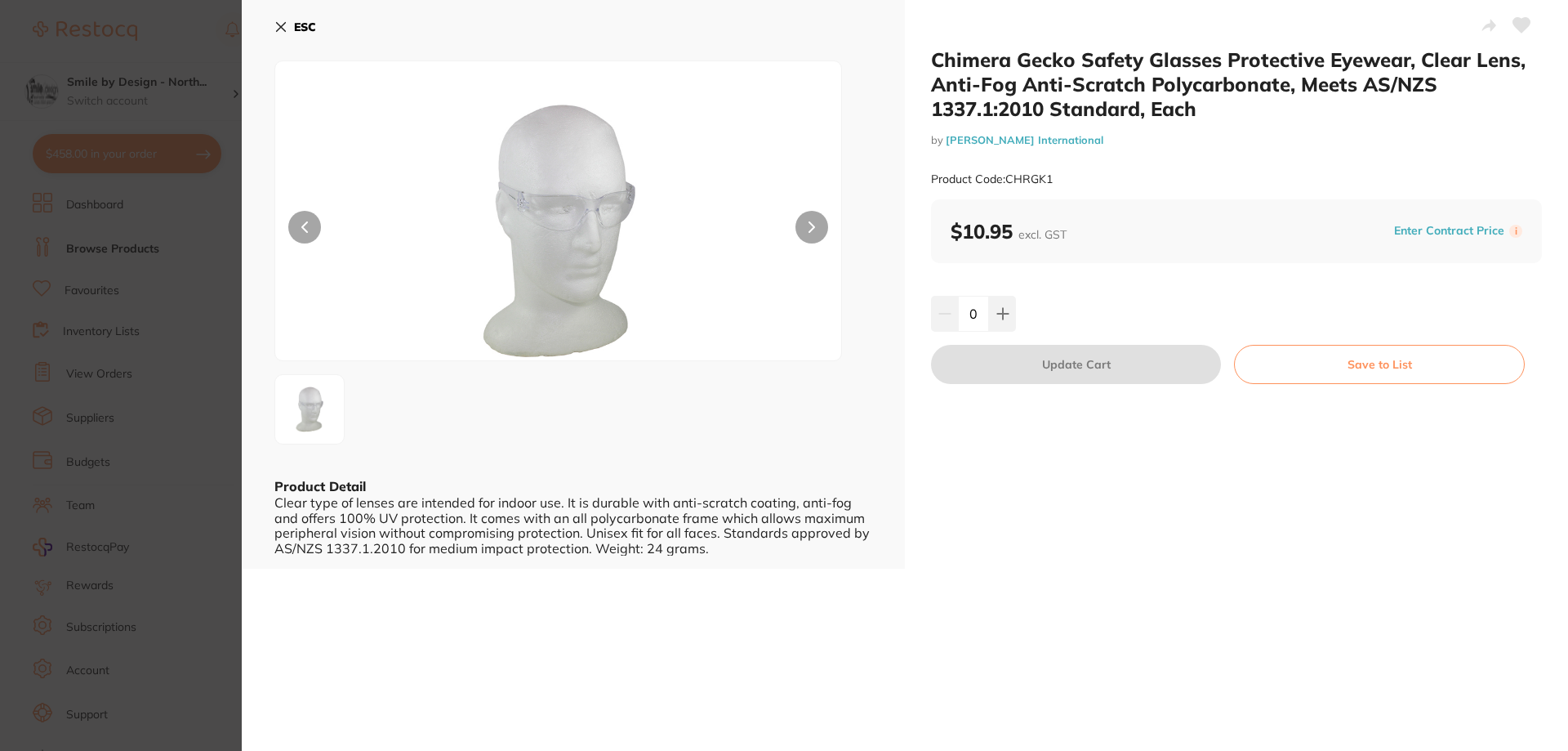
click at [298, 17] on button "ESC" at bounding box center [295, 27] width 42 height 28
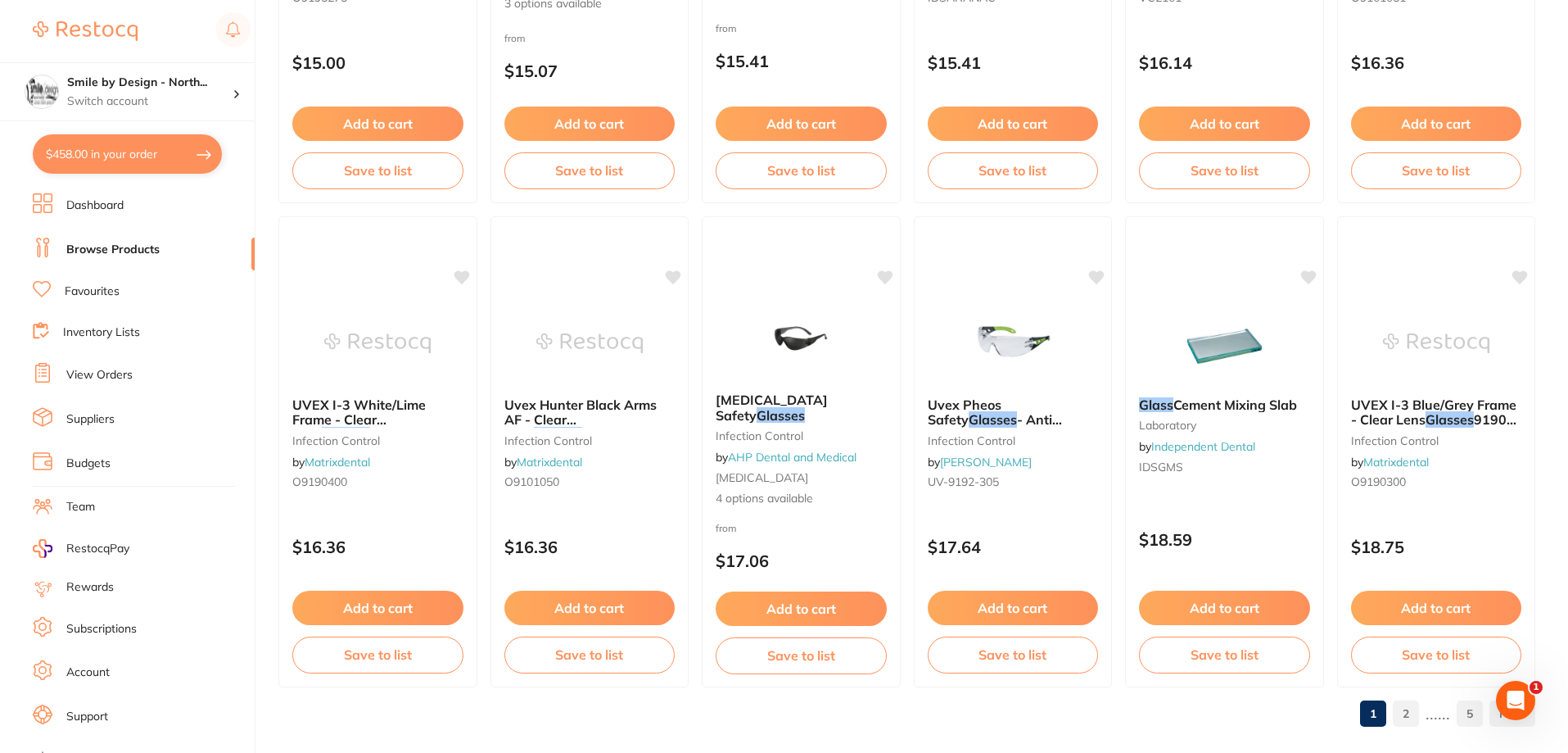
scroll to position [3907, 0]
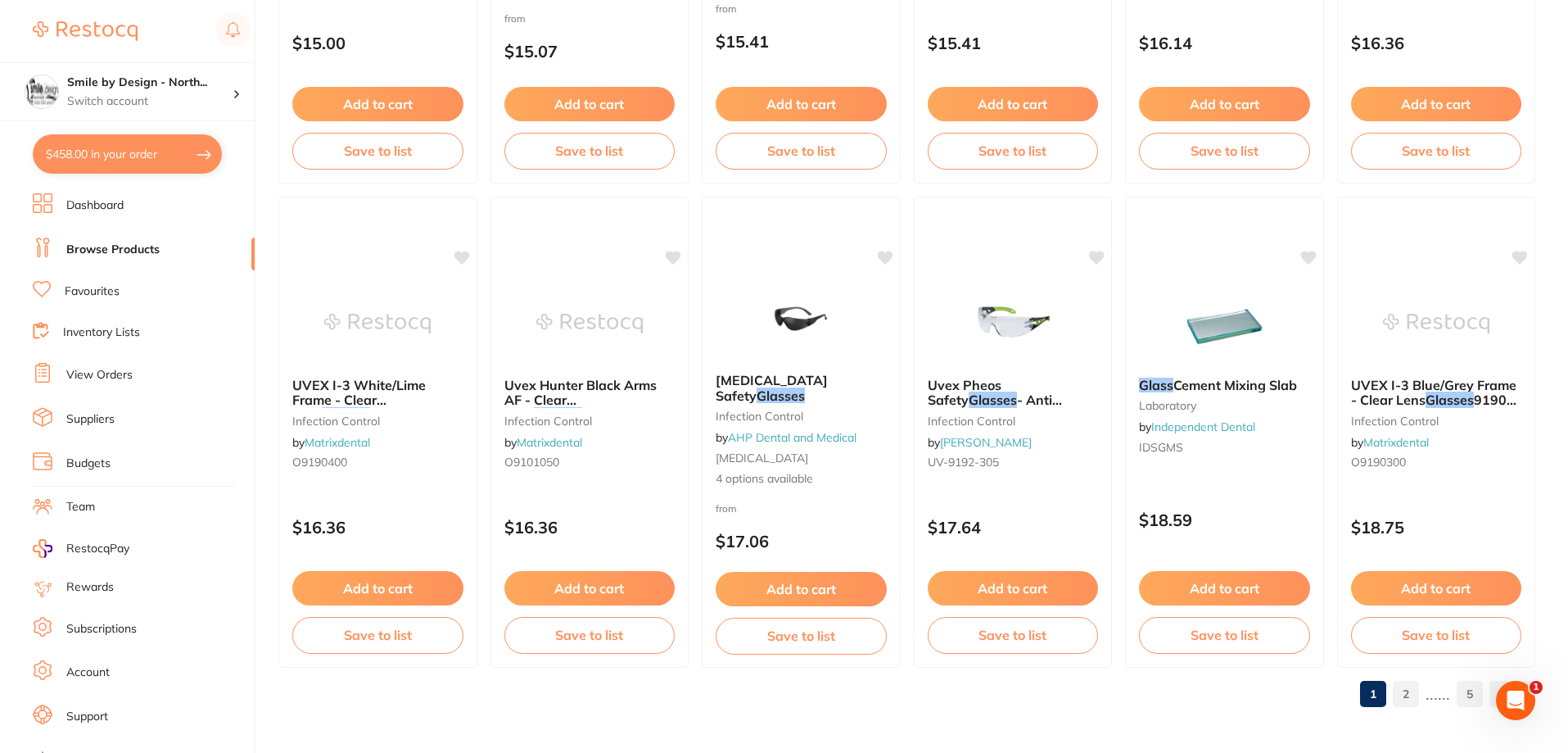
click at [1410, 694] on link "2" at bounding box center [1406, 694] width 26 height 33
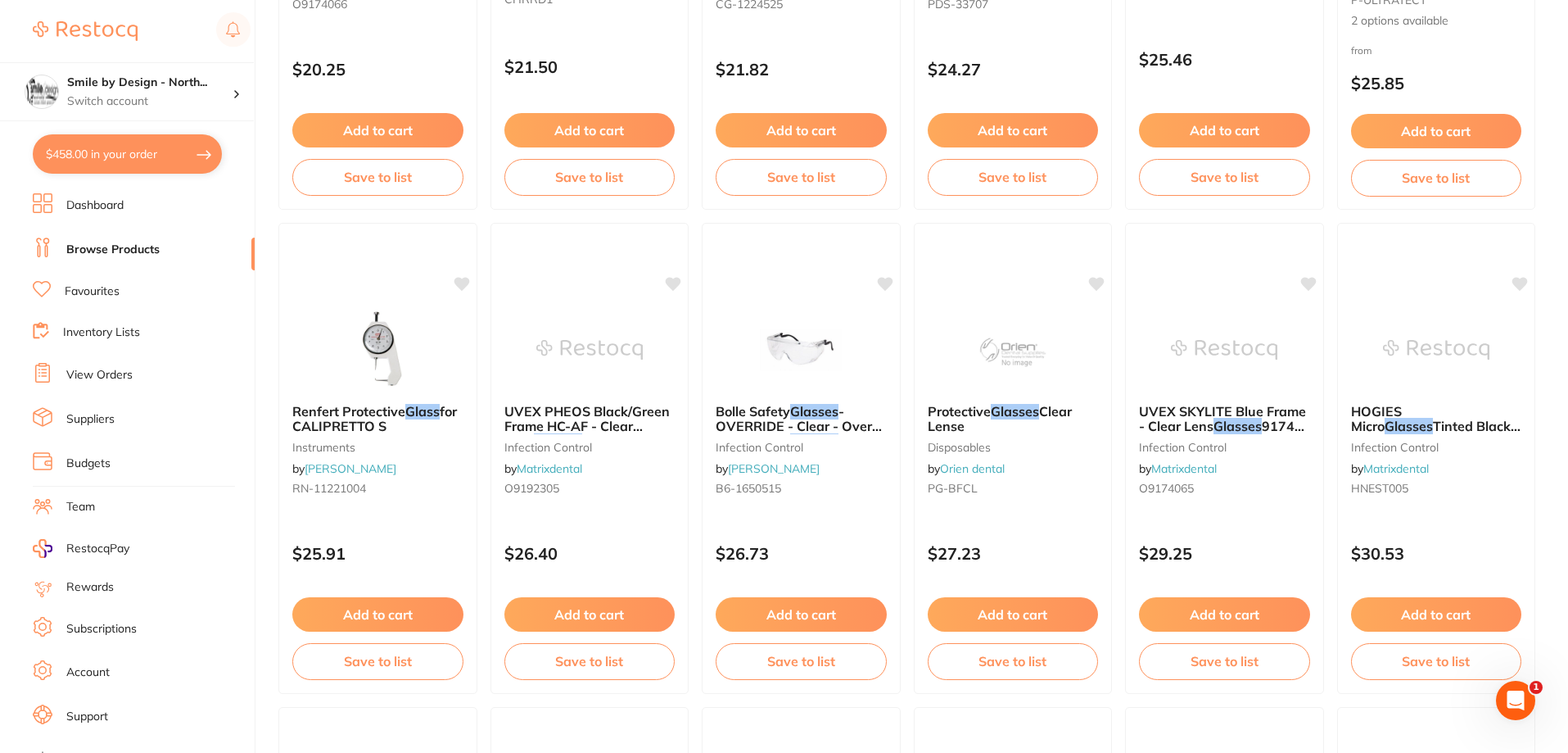
scroll to position [1146, 0]
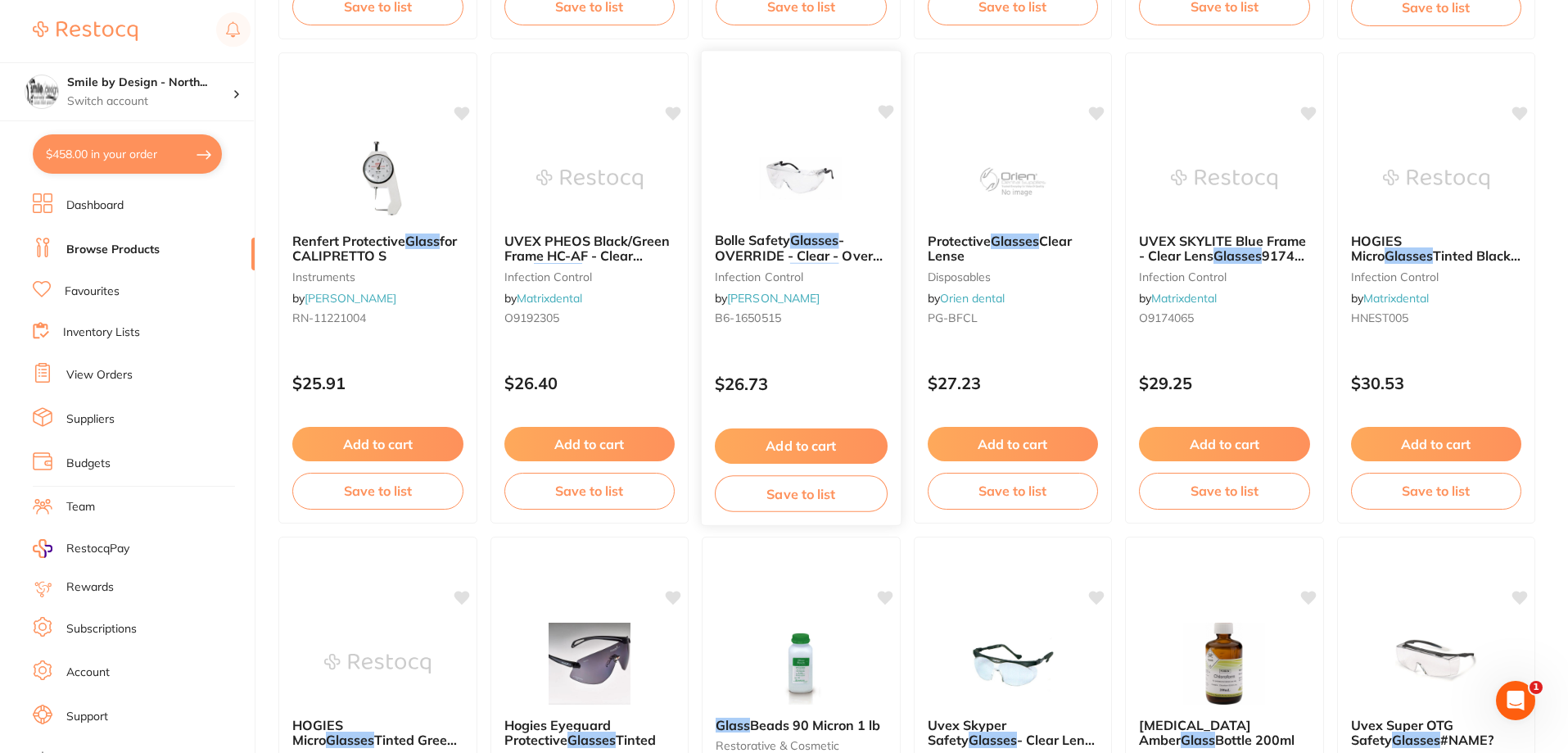
click at [812, 231] on div "Bolle Safety Glasses - OVERRIDE - Clear - Over Prescription Glasses - Adjustabl…" at bounding box center [801, 282] width 199 height 126
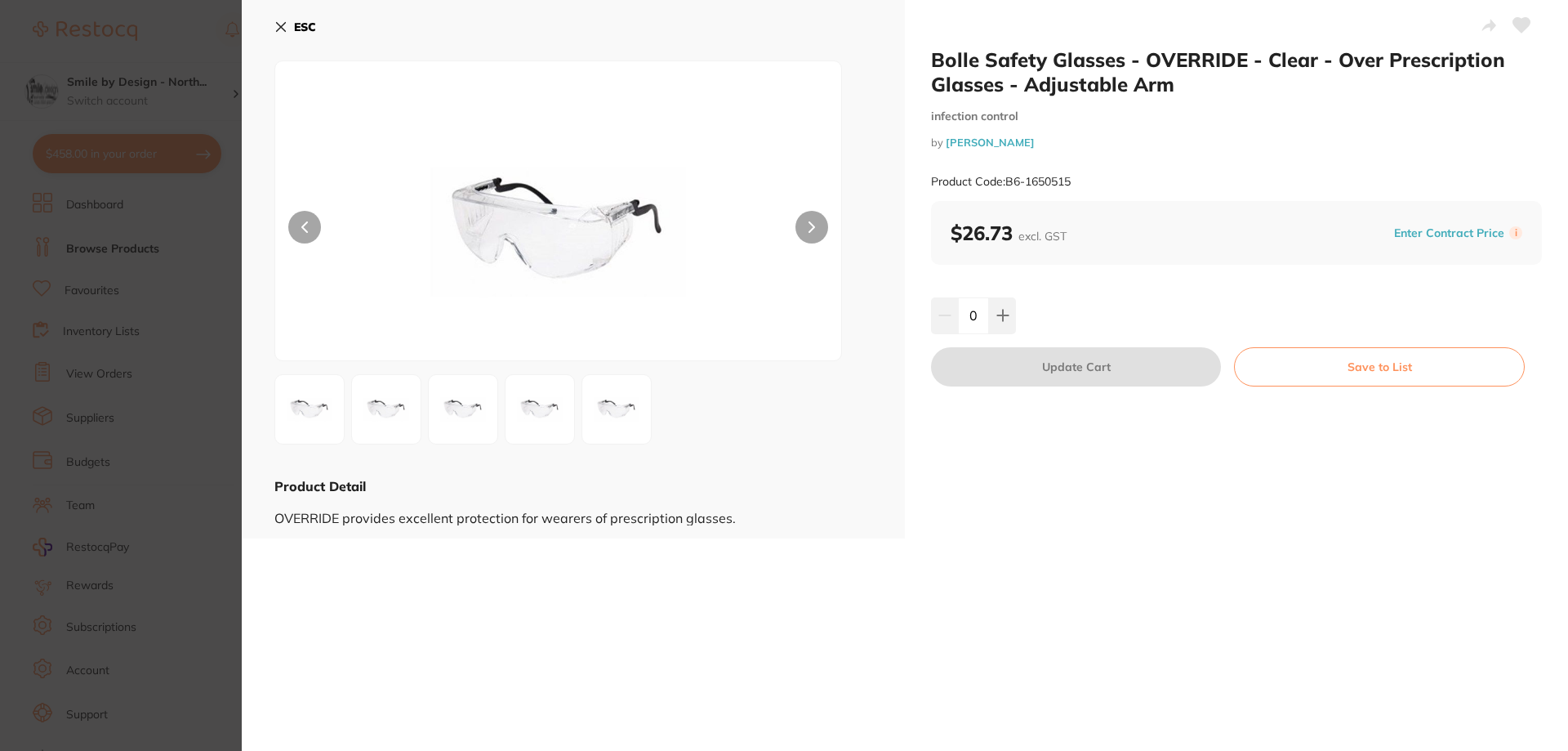
click at [288, 24] on button "ESC" at bounding box center [295, 27] width 42 height 28
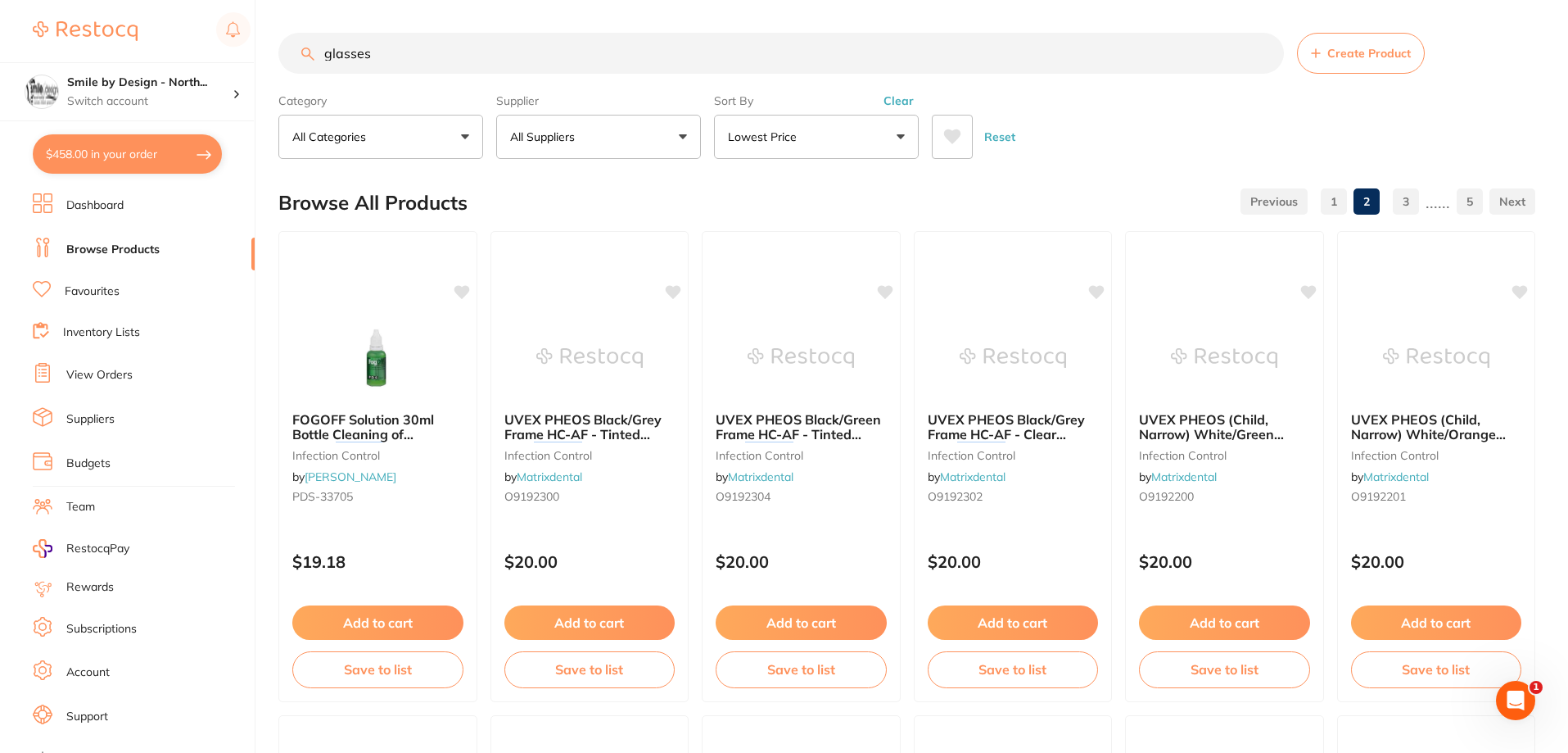
click at [1327, 184] on div "1 2 3 ...... 5" at bounding box center [1384, 201] width 301 height 53
click at [1325, 195] on link "1" at bounding box center [1334, 201] width 26 height 33
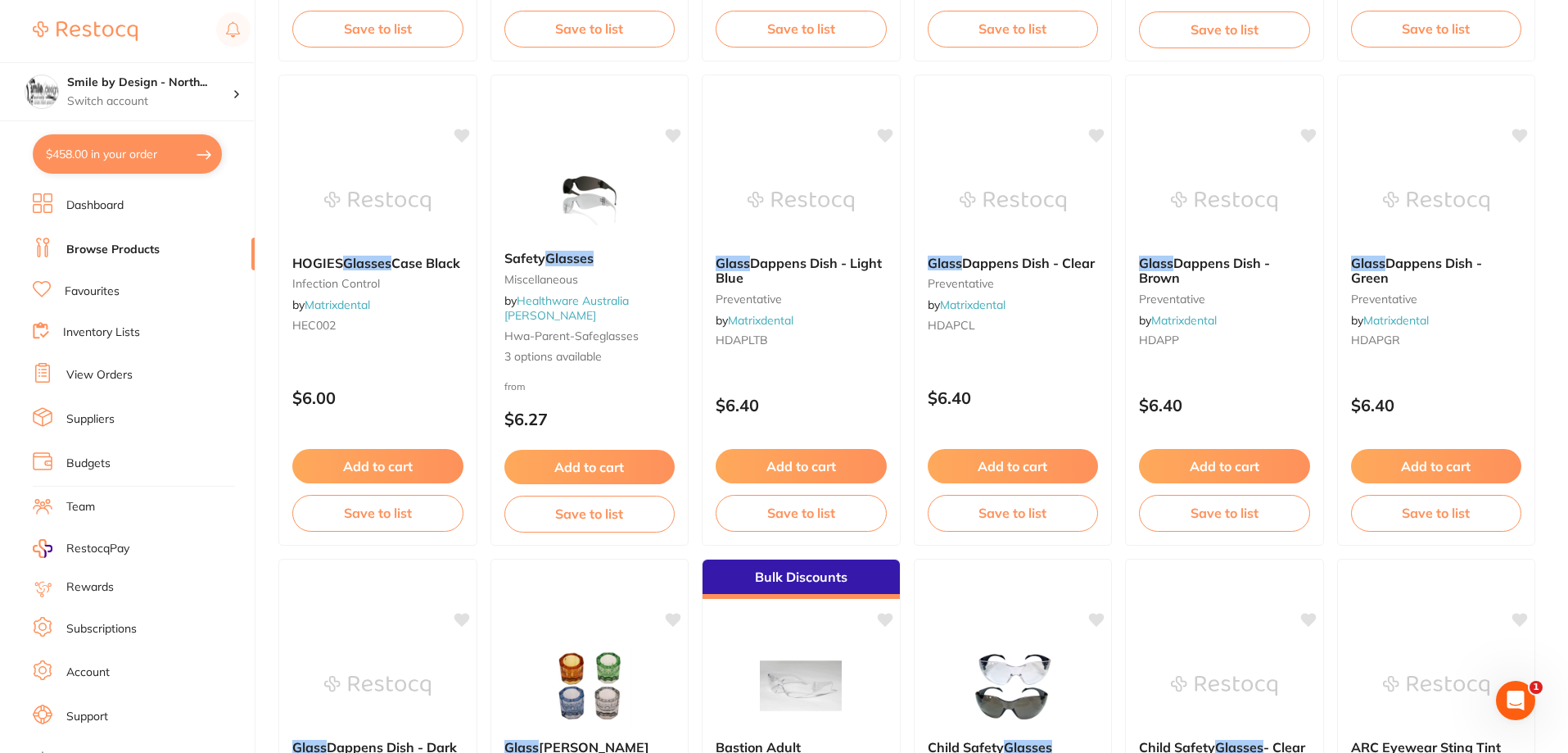
scroll to position [1146, 0]
